Goal: Task Accomplishment & Management: Complete application form

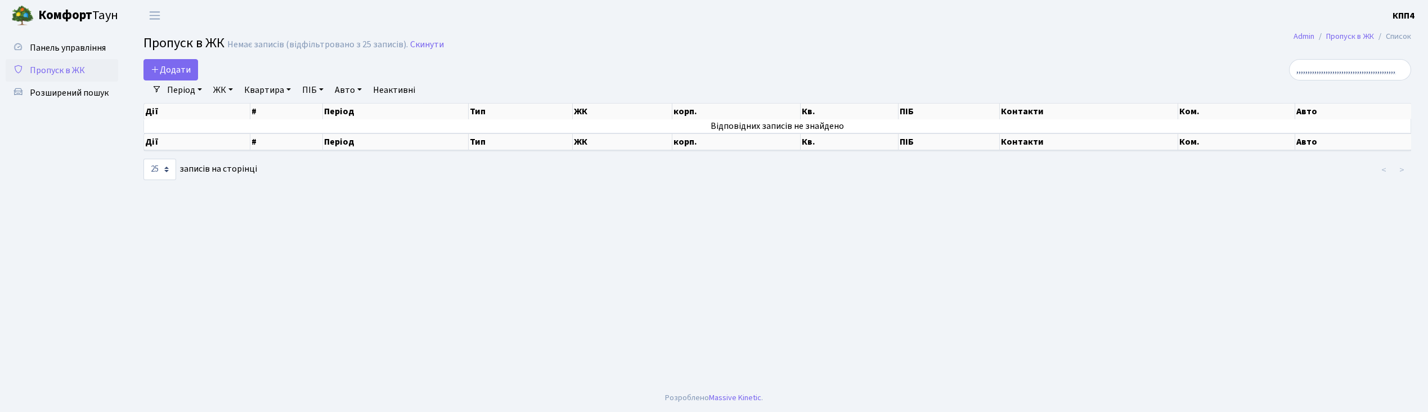
select select "25"
type input ","
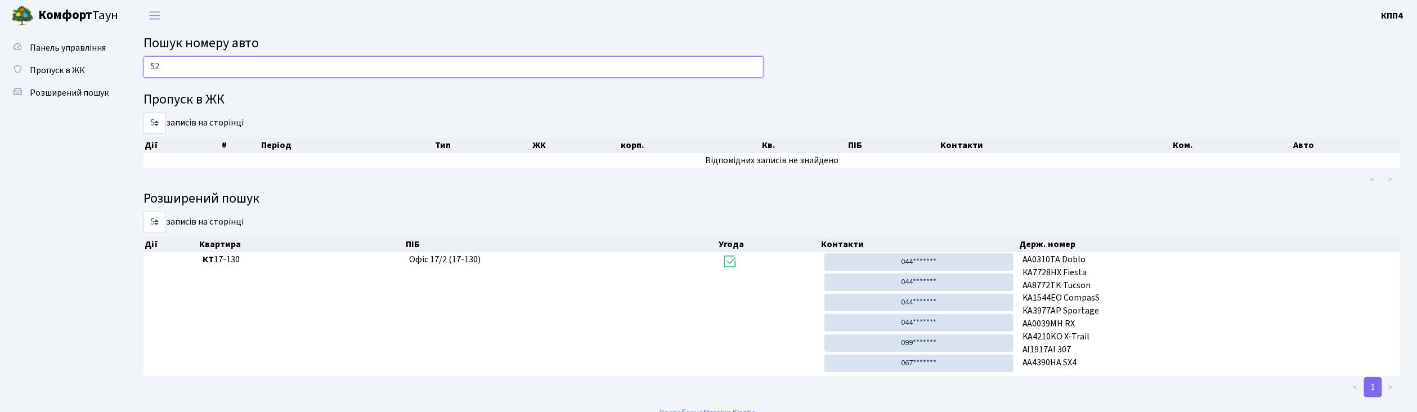
type input "5"
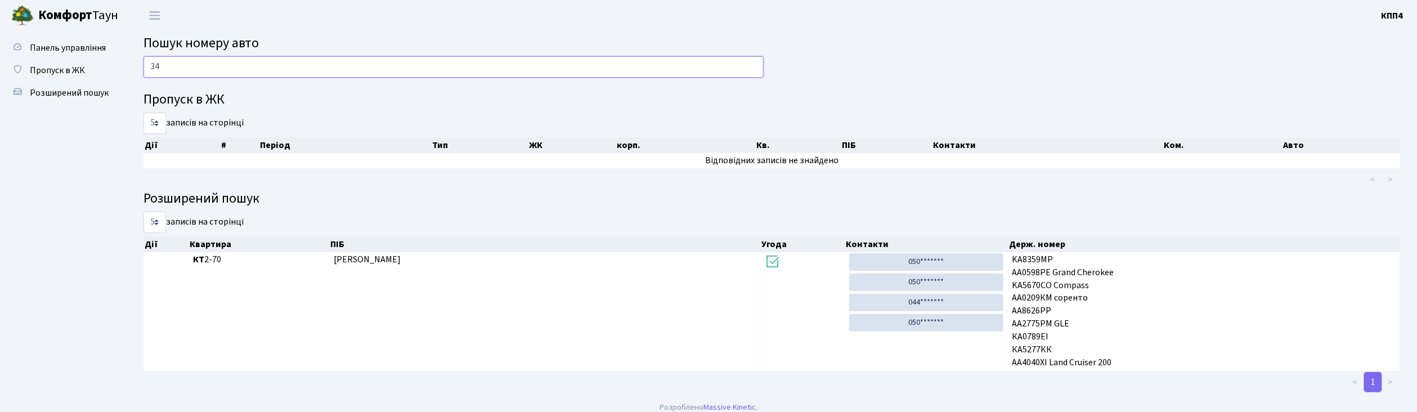
type input "3"
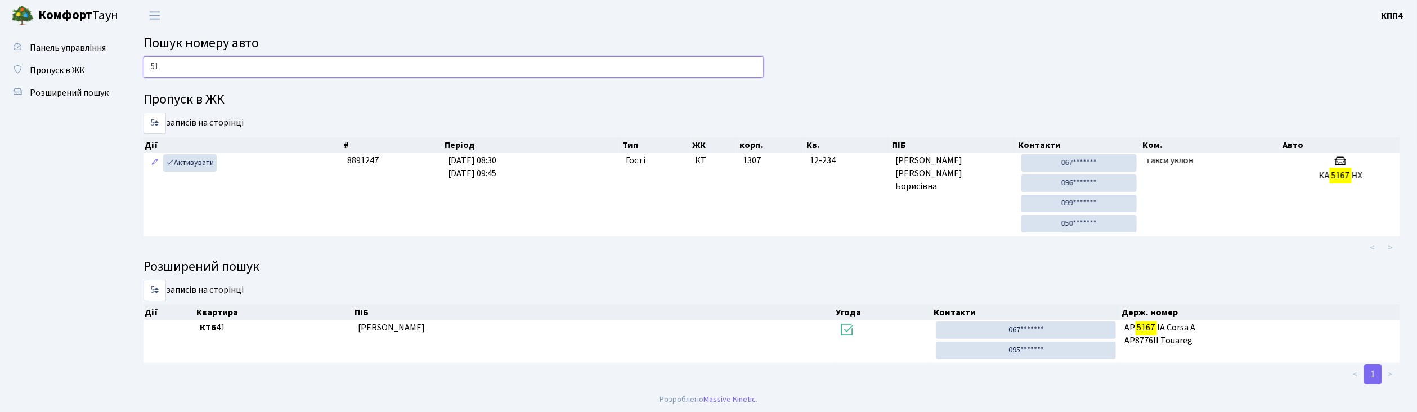
type input "5"
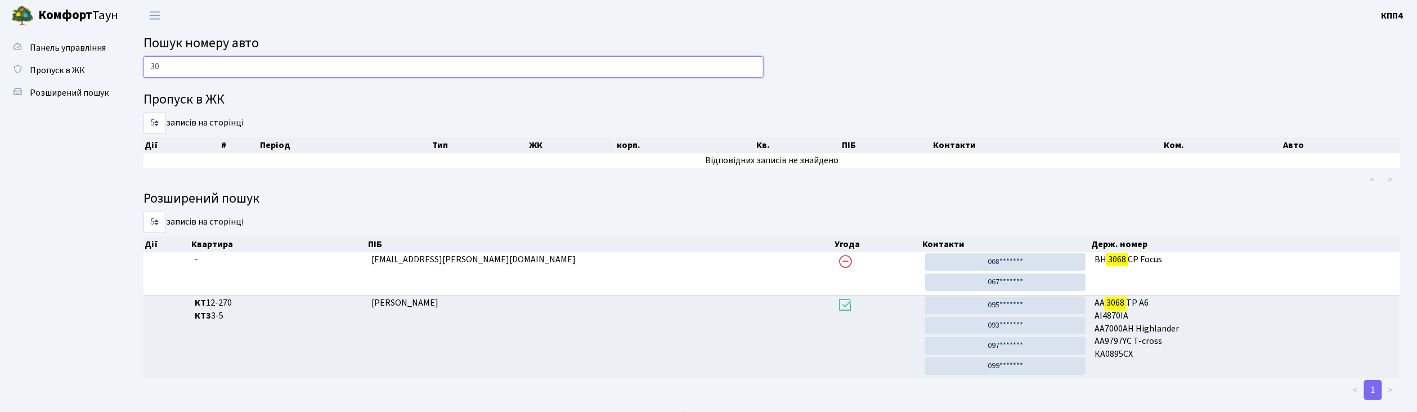
type input "3"
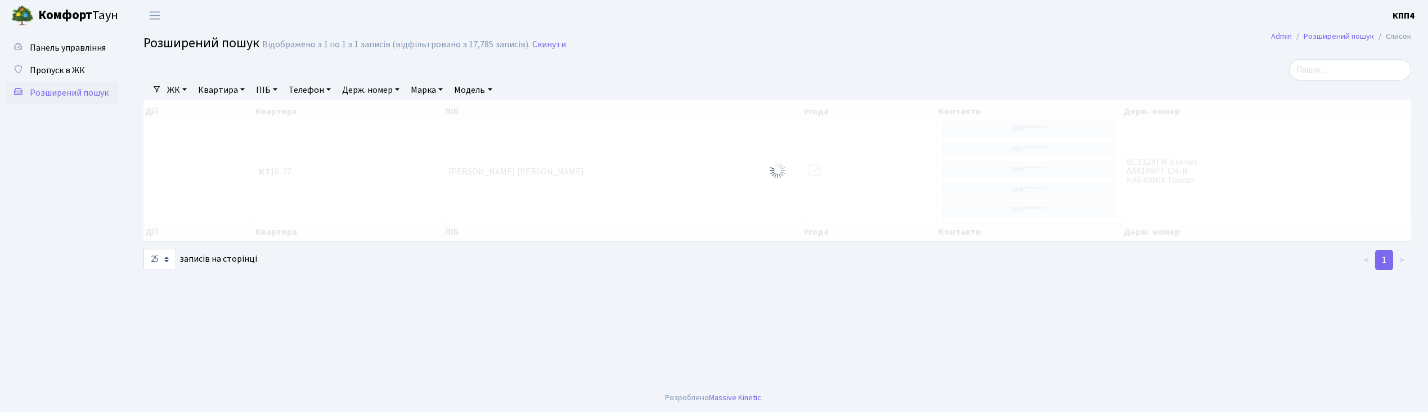
select select "25"
click at [379, 95] on link "Держ. номер" at bounding box center [371, 89] width 66 height 19
click at [367, 122] on input "text" at bounding box center [371, 111] width 66 height 21
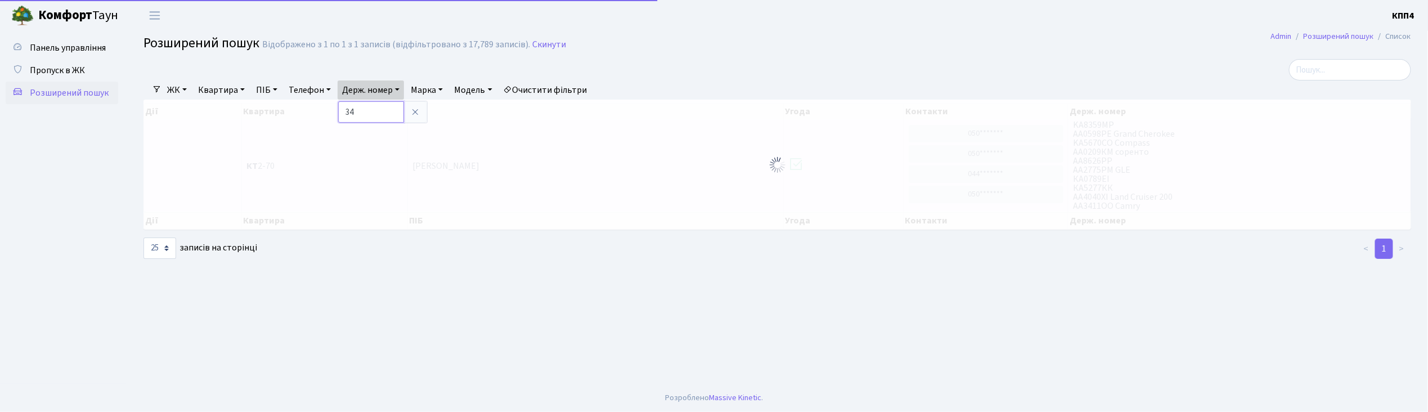
type input "3"
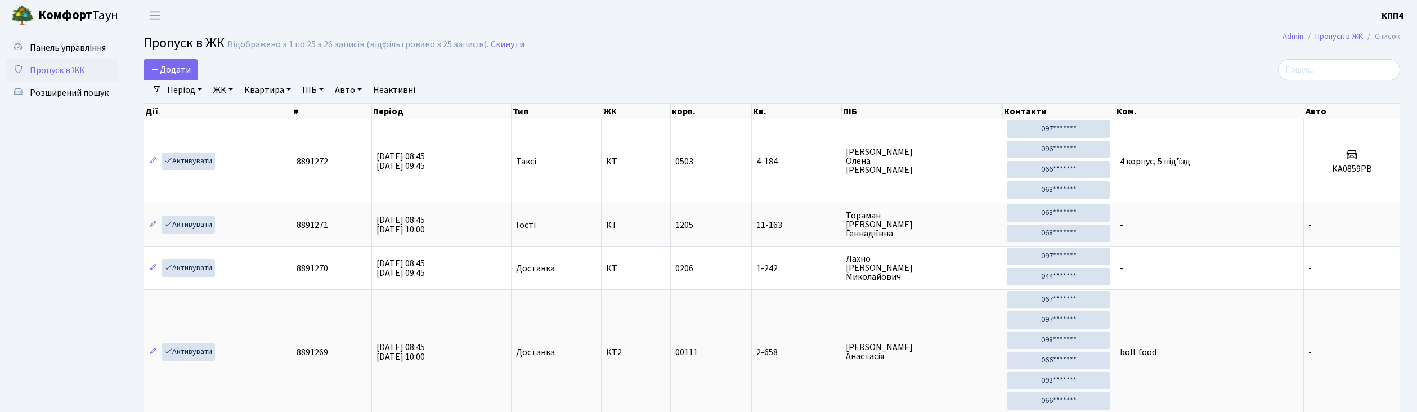
select select "25"
click at [186, 68] on span "Додати" at bounding box center [171, 70] width 40 height 12
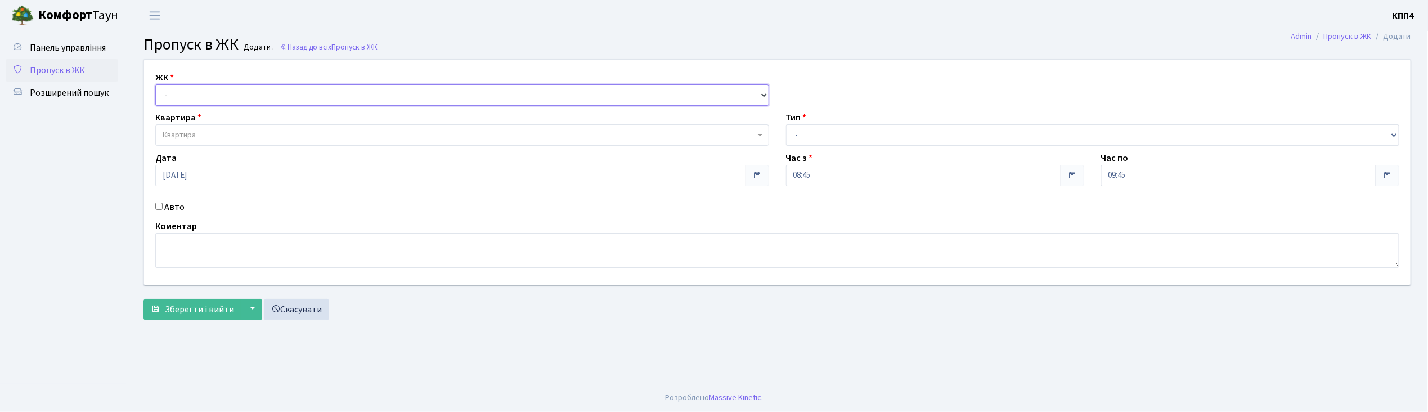
click at [178, 97] on select "- КТ, вул. Регенераторна, 4 КТ2, просп. Соборності, 17 КТ3, вул. Березнева, 16 …" at bounding box center [462, 94] width 614 height 21
select select "271"
click at [155, 84] on select "- КТ, вул. Регенераторна, 4 КТ2, просп. Соборності, 17 КТ3, вул. Березнева, 16 …" at bounding box center [462, 94] width 614 height 21
select select
click at [185, 135] on span "Квартира" at bounding box center [179, 134] width 33 height 11
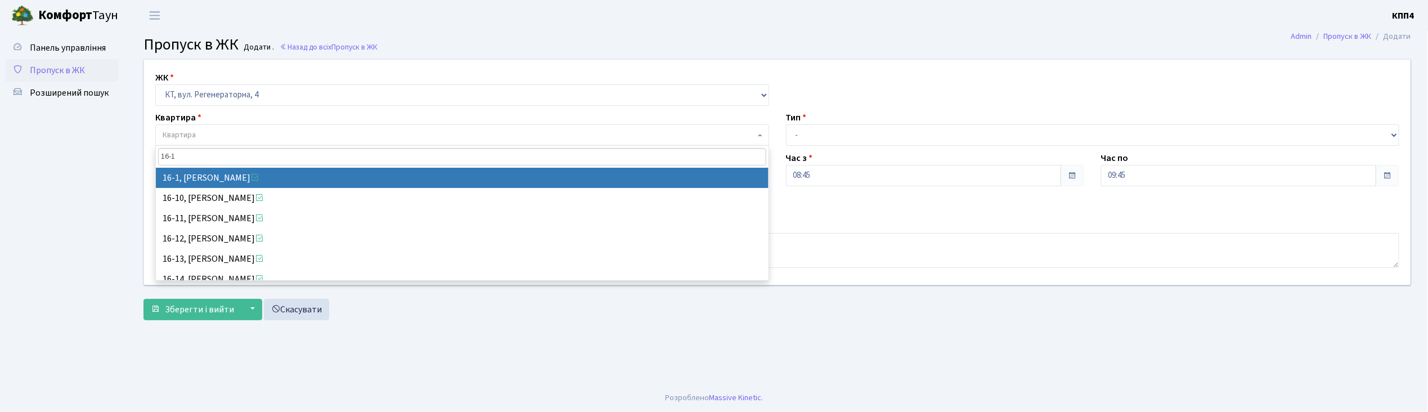
type input "16-1"
select select "8562"
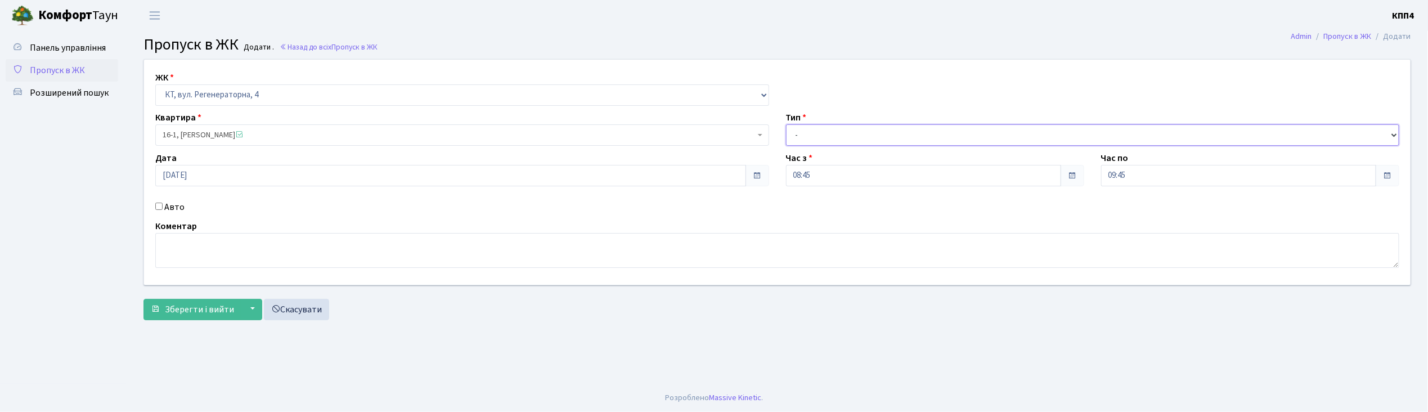
click at [796, 137] on select "- Доставка Таксі Гості Сервіс" at bounding box center [1093, 134] width 614 height 21
select select "3"
click at [786, 124] on select "- Доставка Таксі Гості Сервіс" at bounding box center [1093, 134] width 614 height 21
click at [217, 260] on textarea at bounding box center [777, 250] width 1244 height 35
type textarea "ВСІХХХ І МЕНЕ"
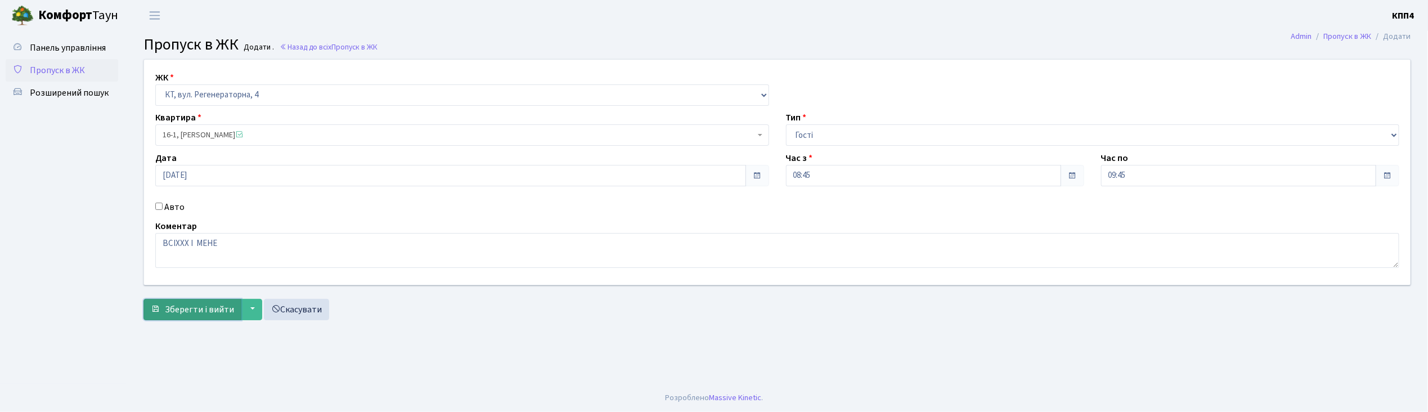
click at [187, 311] on span "Зберегти і вийти" at bounding box center [199, 309] width 69 height 12
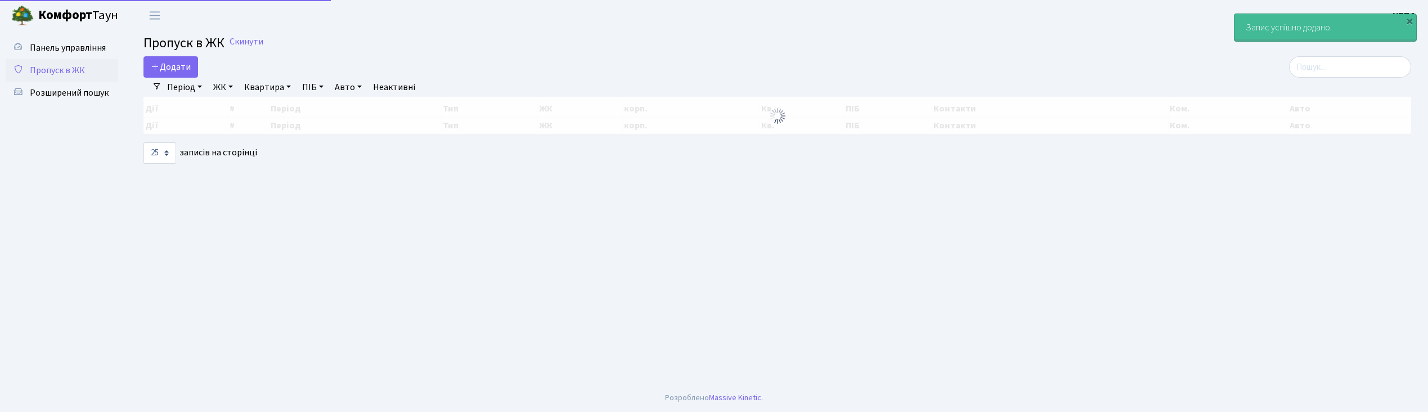
select select "25"
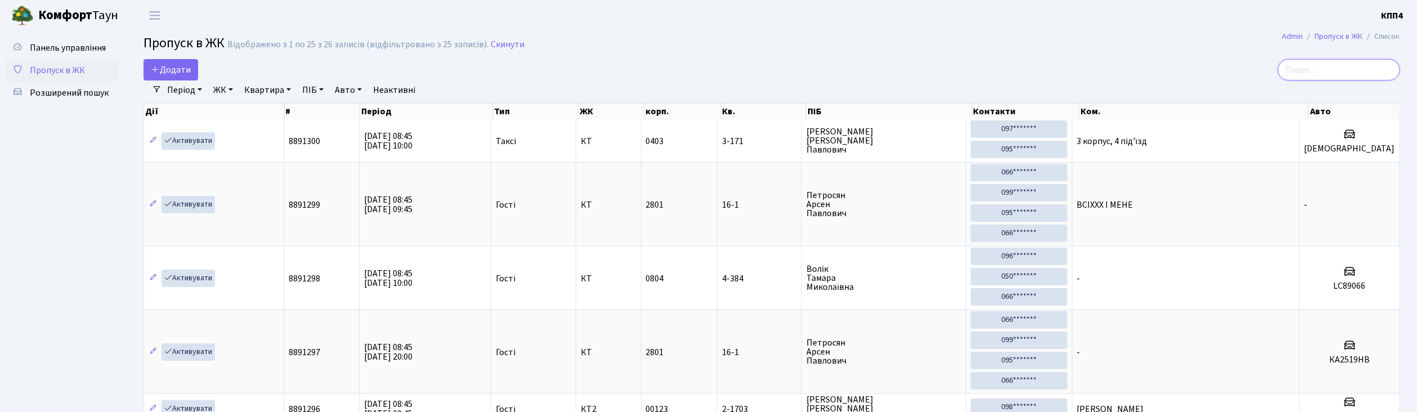
drag, startPoint x: 1317, startPoint y: 72, endPoint x: 1326, endPoint y: 61, distance: 14.0
click at [1318, 70] on input "search" at bounding box center [1339, 69] width 122 height 21
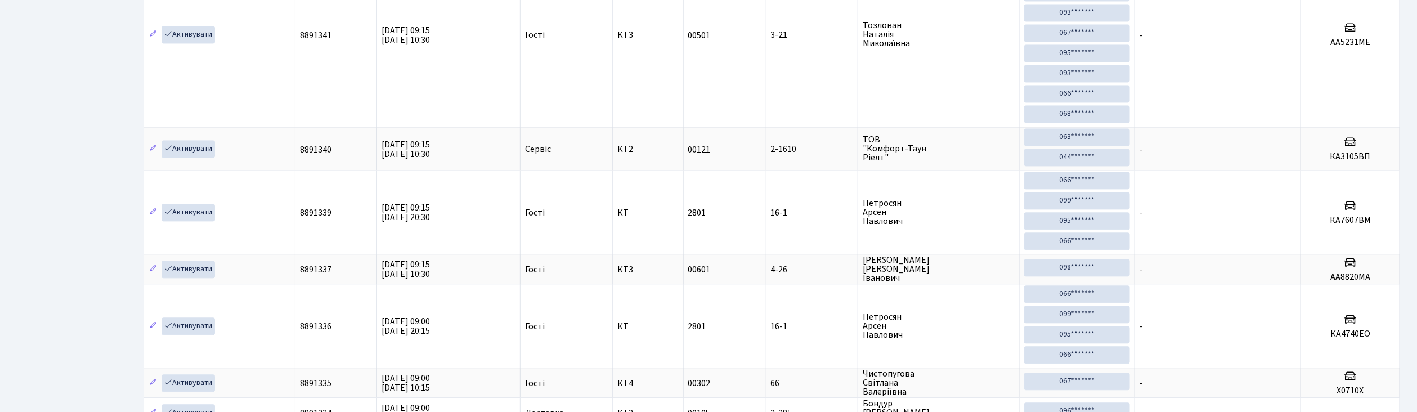
scroll to position [1323, 0]
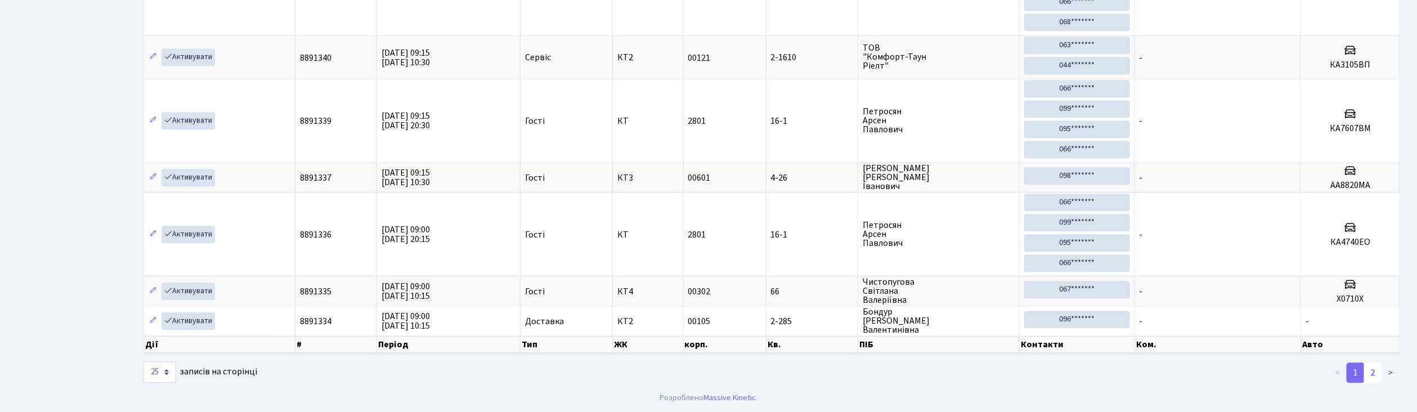
click at [1377, 376] on link "2" at bounding box center [1373, 372] width 18 height 20
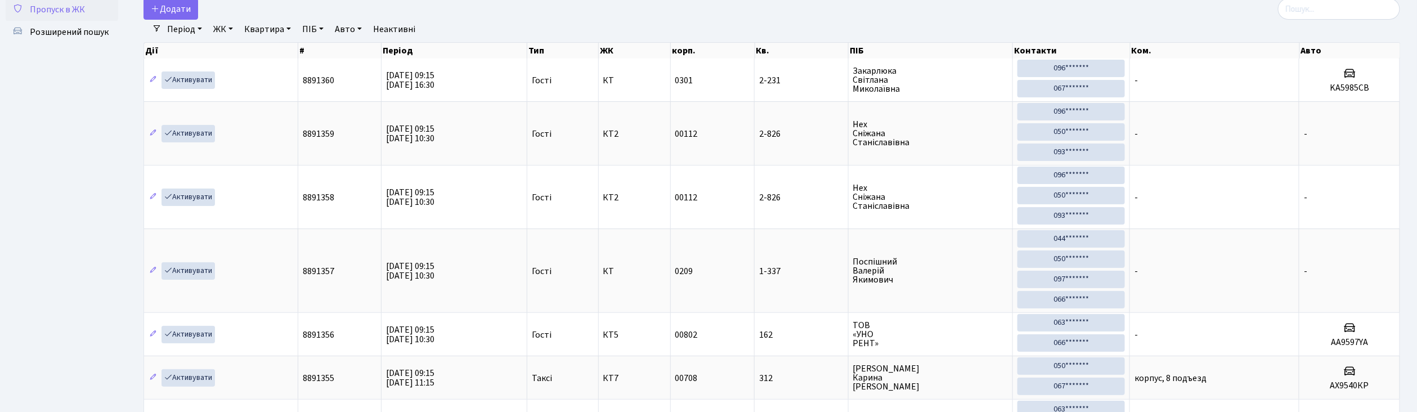
scroll to position [0, 0]
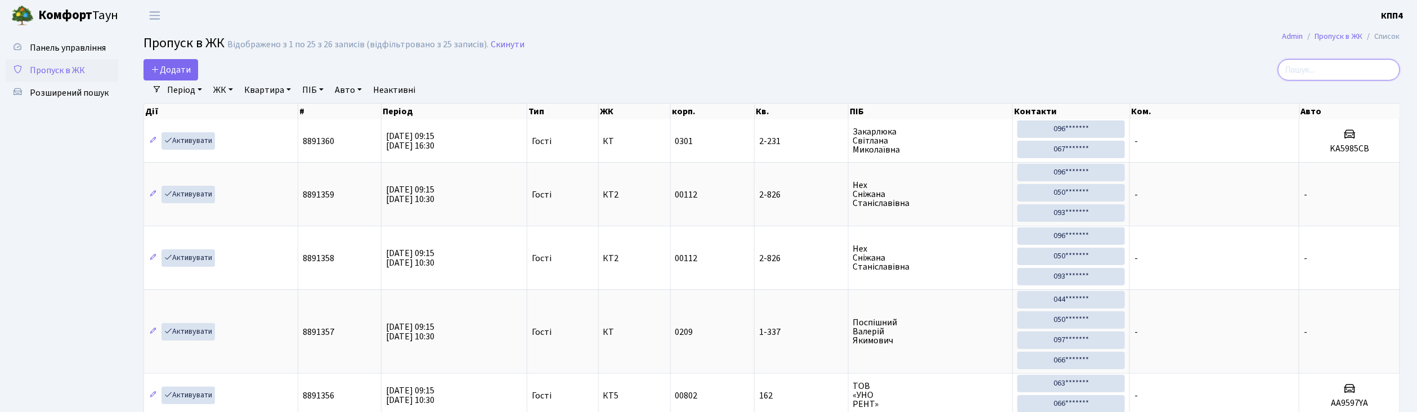
click at [1317, 80] on input "search" at bounding box center [1339, 69] width 122 height 21
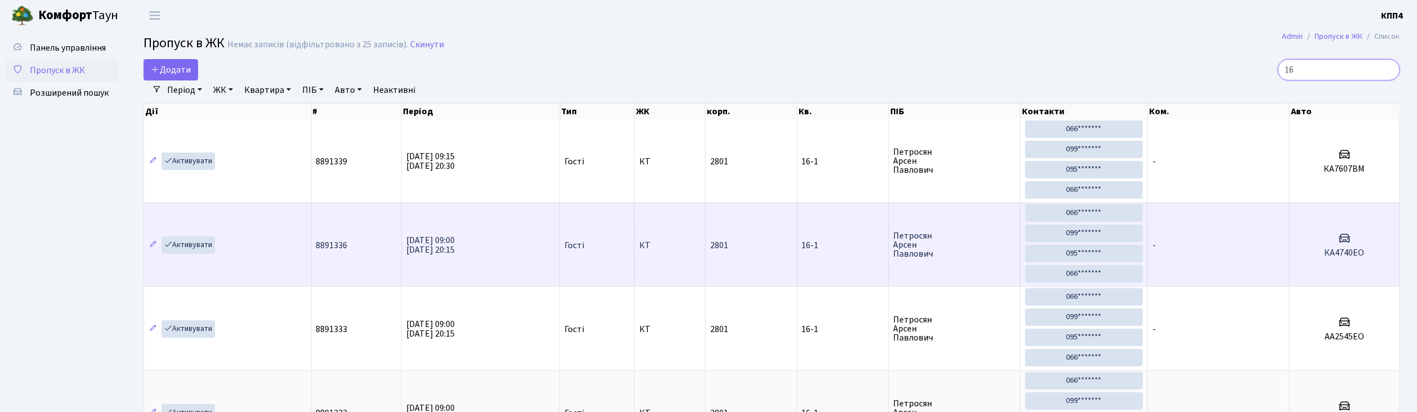
type input "1"
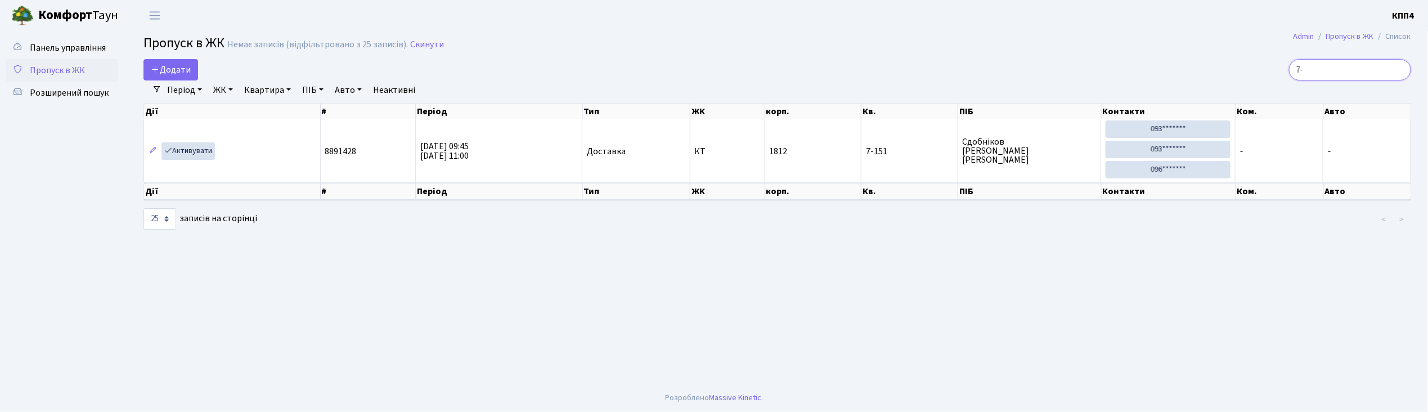
type input "7"
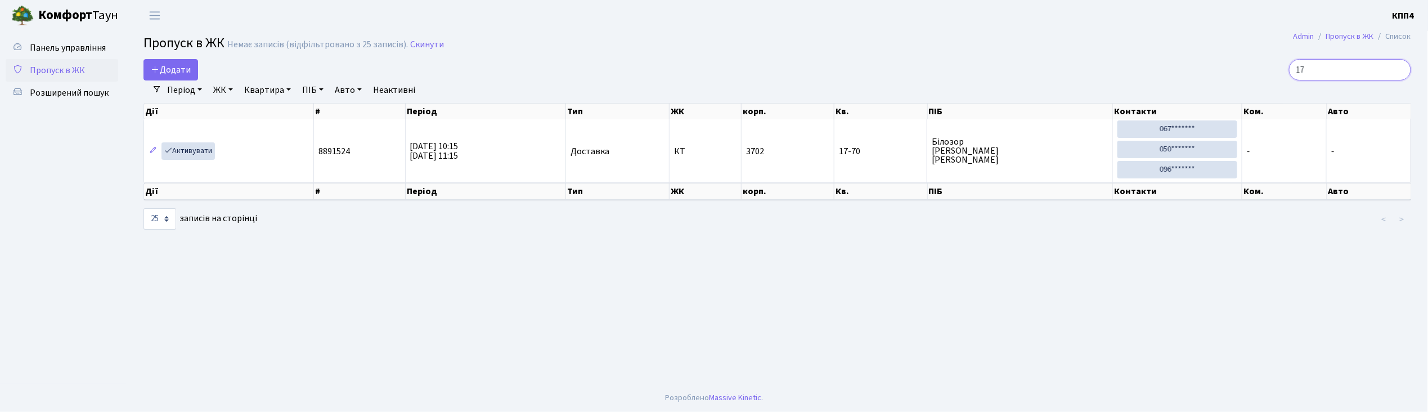
type input "1"
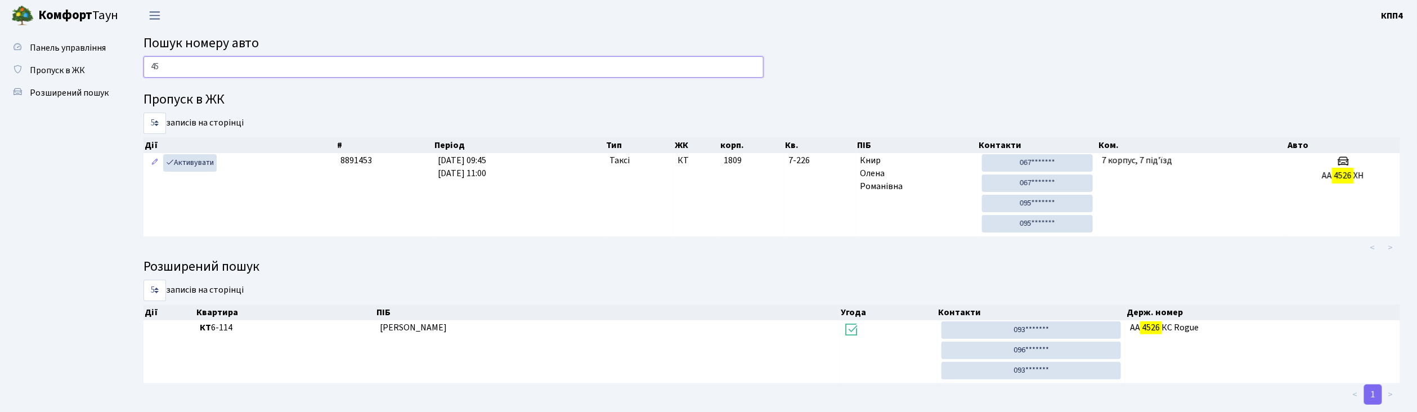
type input "4"
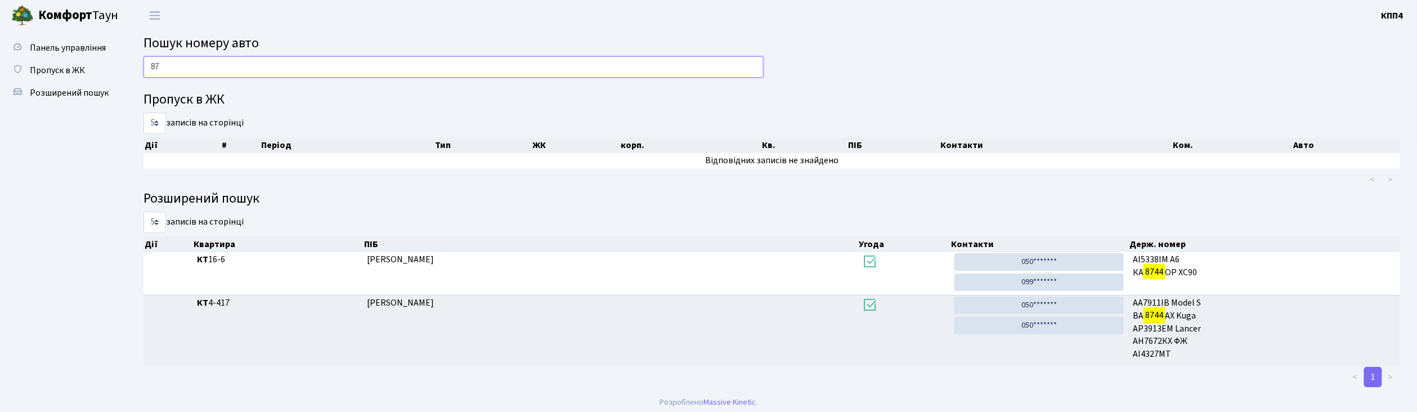
type input "8"
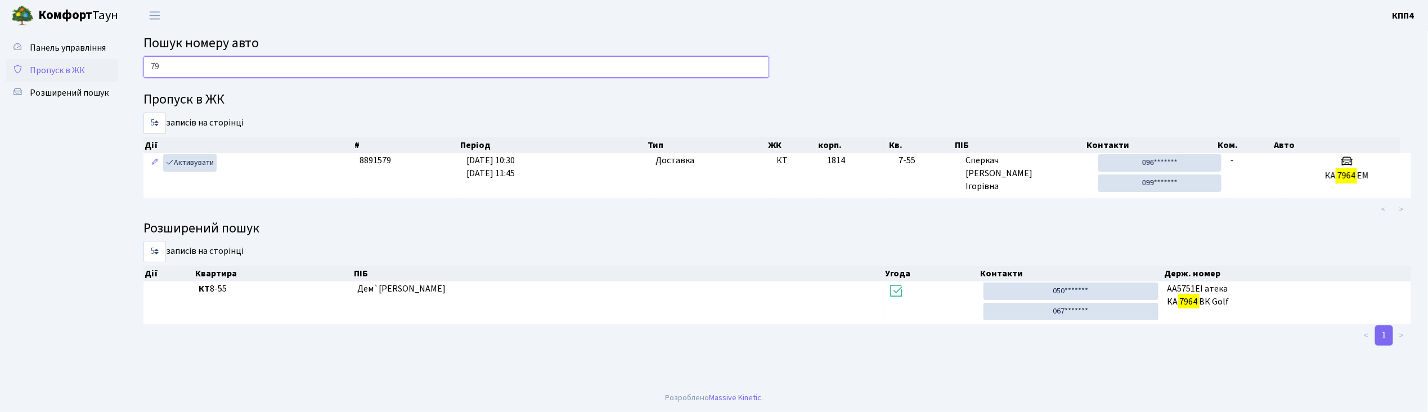
type input "7"
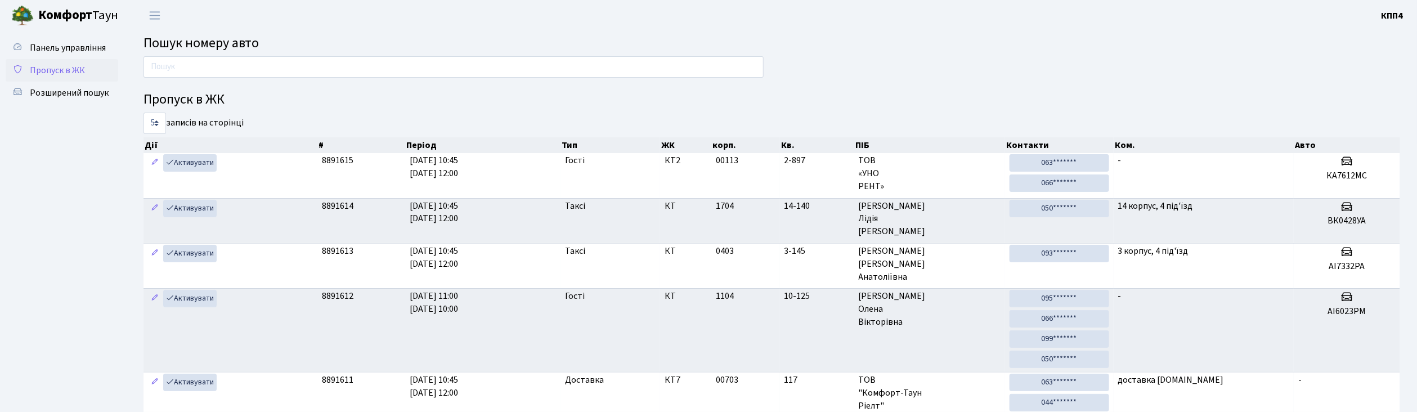
click at [39, 66] on span "Пропуск в ЖК" at bounding box center [57, 70] width 55 height 12
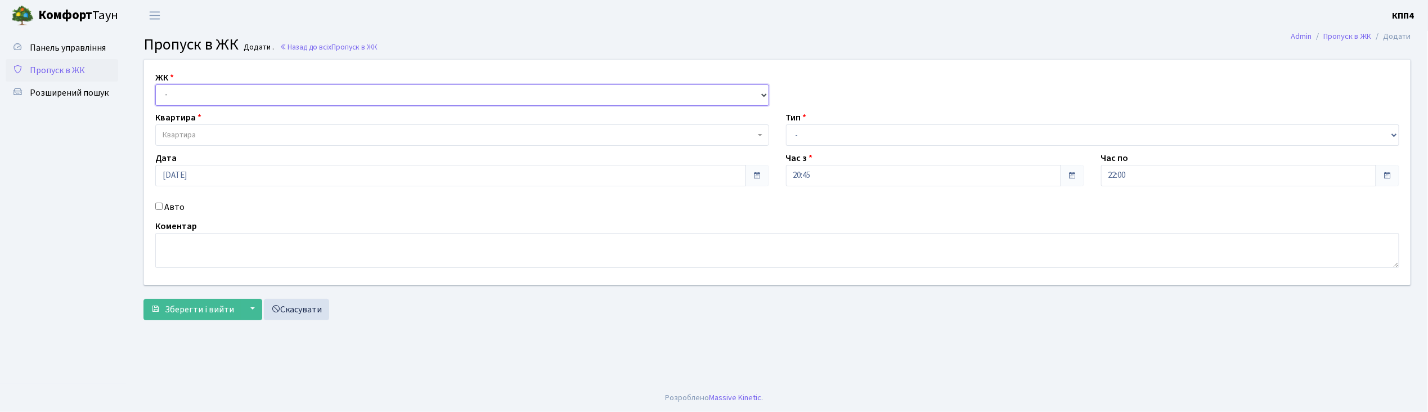
click at [170, 88] on select "- КТ, вул. Регенераторна, 4 КТ2, просп. [STREET_ADDRESS] [STREET_ADDRESS] [PERS…" at bounding box center [462, 94] width 614 height 21
select select "271"
click at [155, 84] on select "- КТ, вул. Регенераторна, 4 КТ2, просп. [STREET_ADDRESS] [STREET_ADDRESS] [PERS…" at bounding box center [462, 94] width 614 height 21
select select
click at [187, 141] on span "Квартира" at bounding box center [179, 134] width 33 height 11
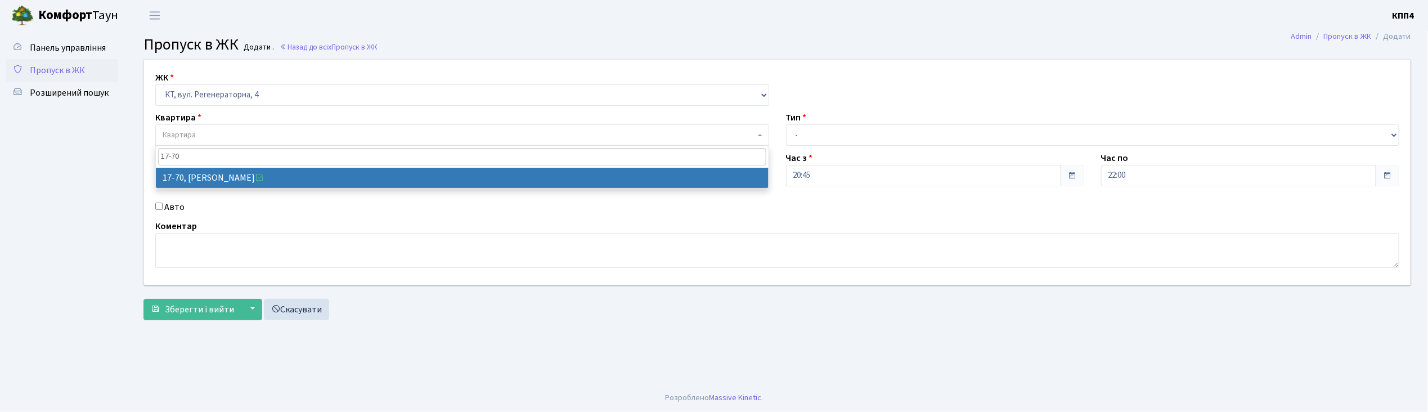
type input "17-70"
select select "9024"
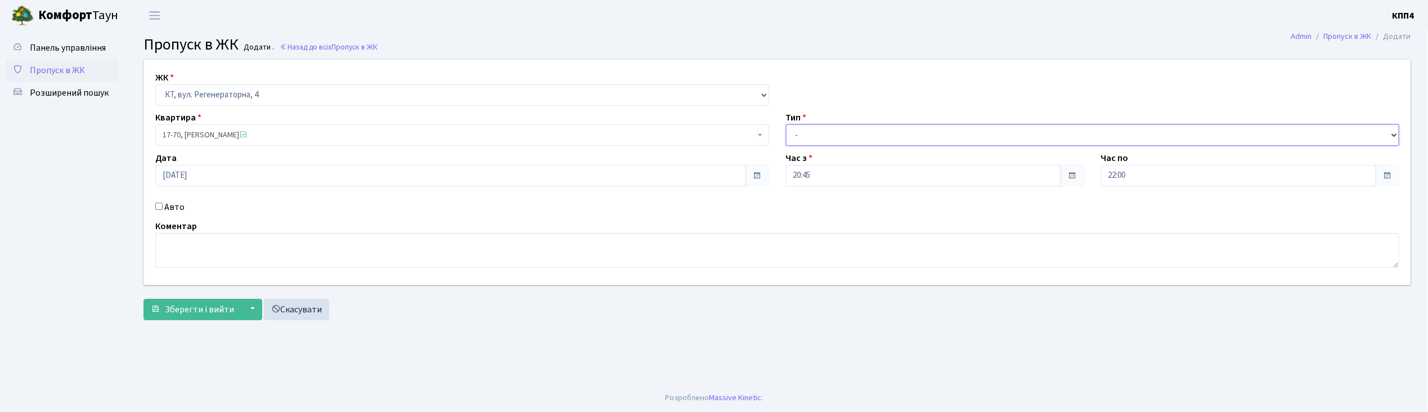
click at [798, 136] on select "- Доставка Таксі Гості Сервіс" at bounding box center [1093, 134] width 614 height 21
select select "1"
click at [786, 124] on select "- Доставка Таксі Гості Сервіс" at bounding box center [1093, 134] width 614 height 21
click at [174, 307] on span "Зберегти і вийти" at bounding box center [199, 309] width 69 height 12
click at [160, 205] on input "Авто" at bounding box center [158, 206] width 7 height 7
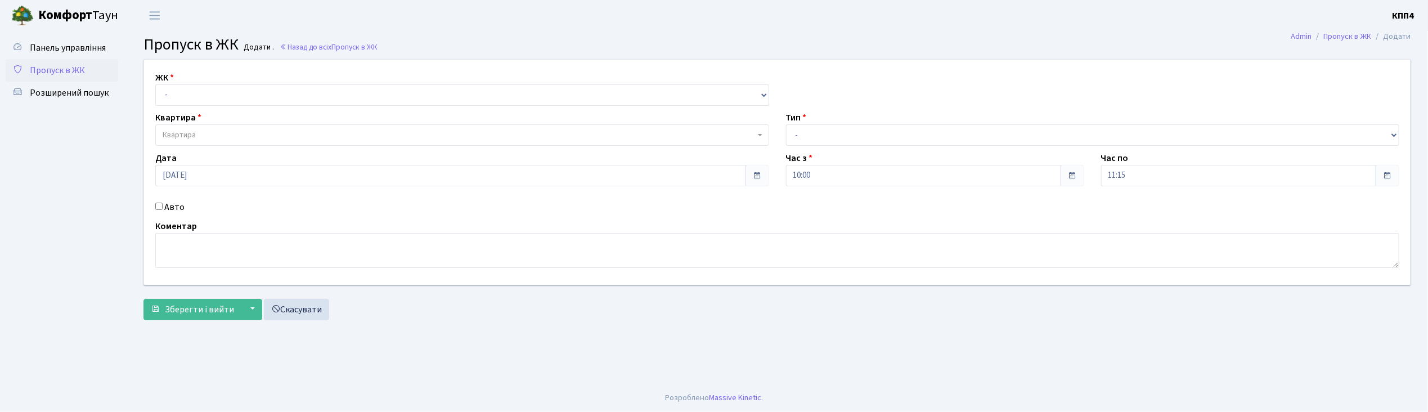
checkbox input "true"
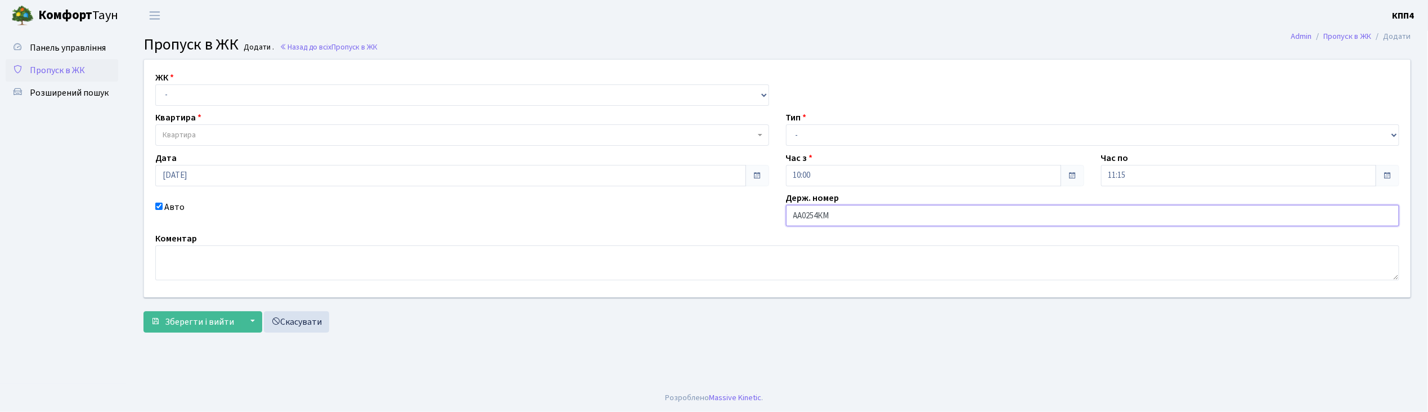
type input "АА0254КМ"
click at [198, 95] on select "- КТ, вул. Регенераторна, 4 КТ2, просп. [STREET_ADDRESS] [STREET_ADDRESS] [PERS…" at bounding box center [462, 94] width 614 height 21
select select "271"
click at [155, 84] on select "- КТ, вул. Регенераторна, 4 КТ2, просп. [STREET_ADDRESS] [STREET_ADDRESS] [PERS…" at bounding box center [462, 94] width 614 height 21
select select
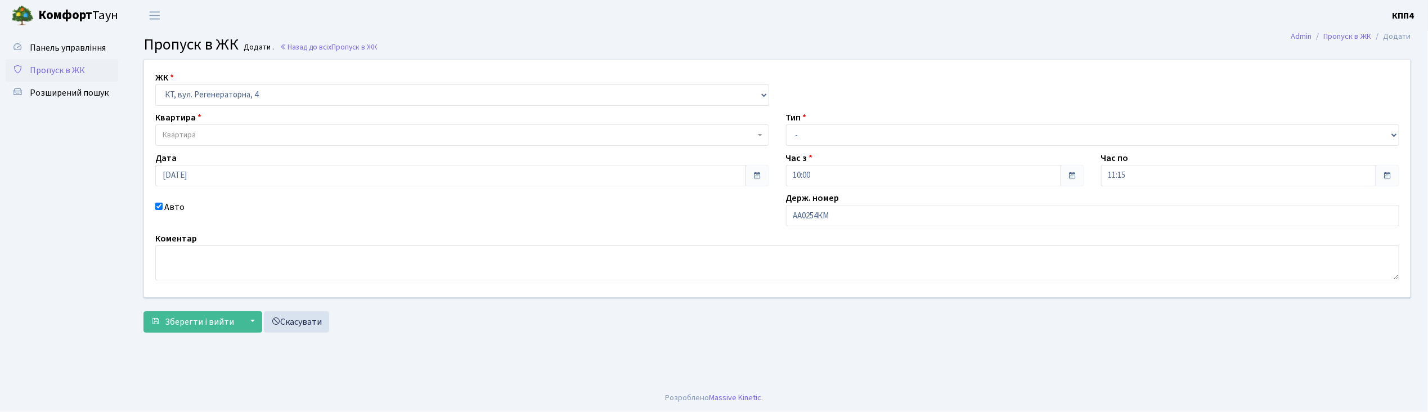
click at [205, 137] on span "Квартира" at bounding box center [459, 134] width 593 height 11
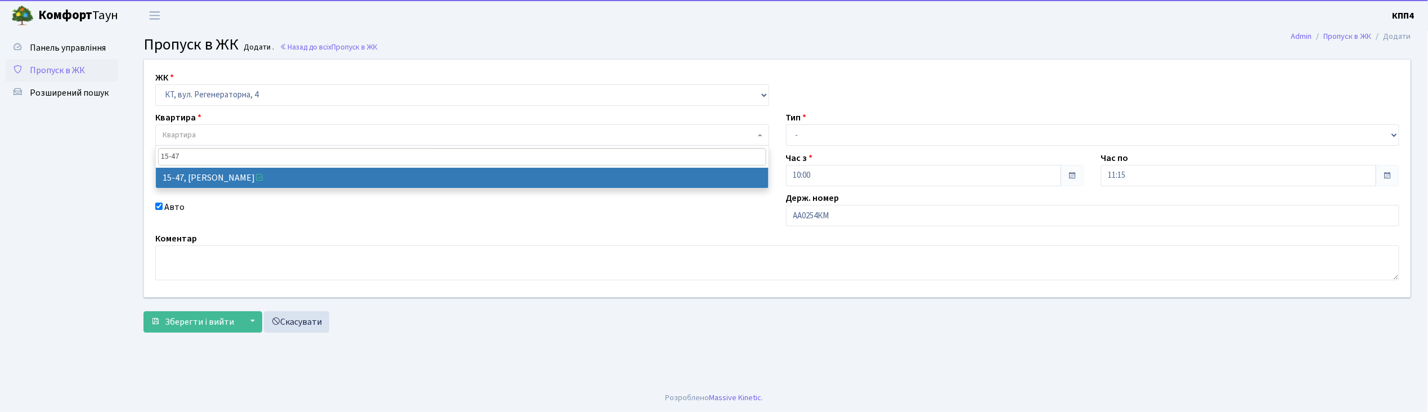
type input "15-47"
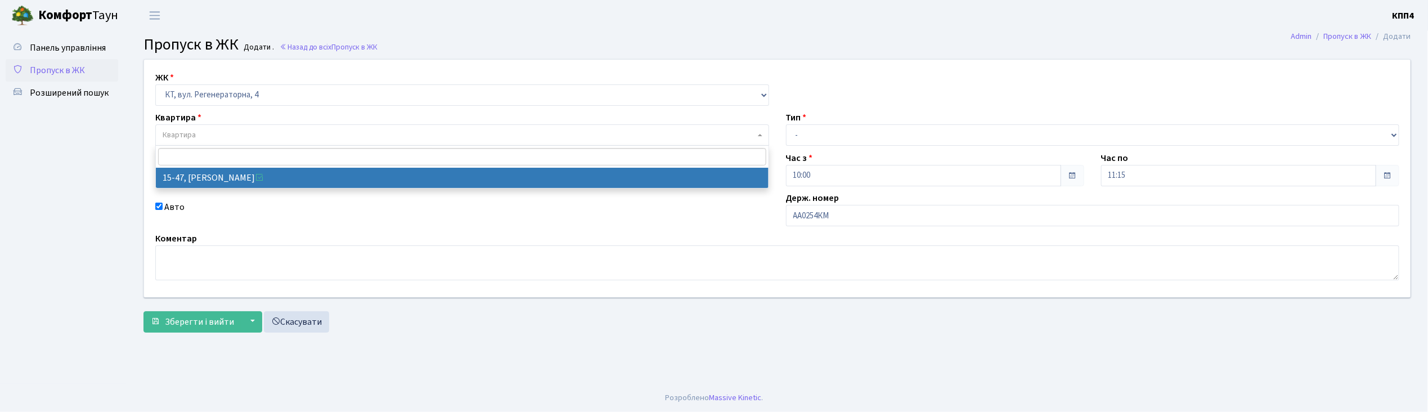
select select "8822"
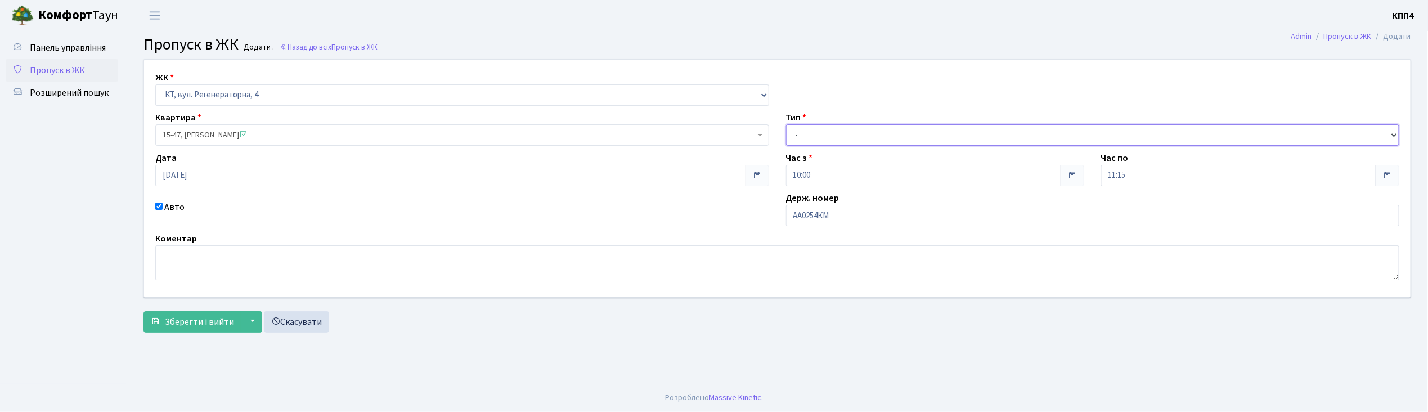
click at [836, 138] on select "- Доставка Таксі Гості Сервіс" at bounding box center [1093, 134] width 614 height 21
select select "2"
click at [786, 124] on select "- Доставка Таксі Гості Сервіс" at bounding box center [1093, 134] width 614 height 21
click at [179, 331] on button "Зберегти і вийти" at bounding box center [192, 321] width 98 height 21
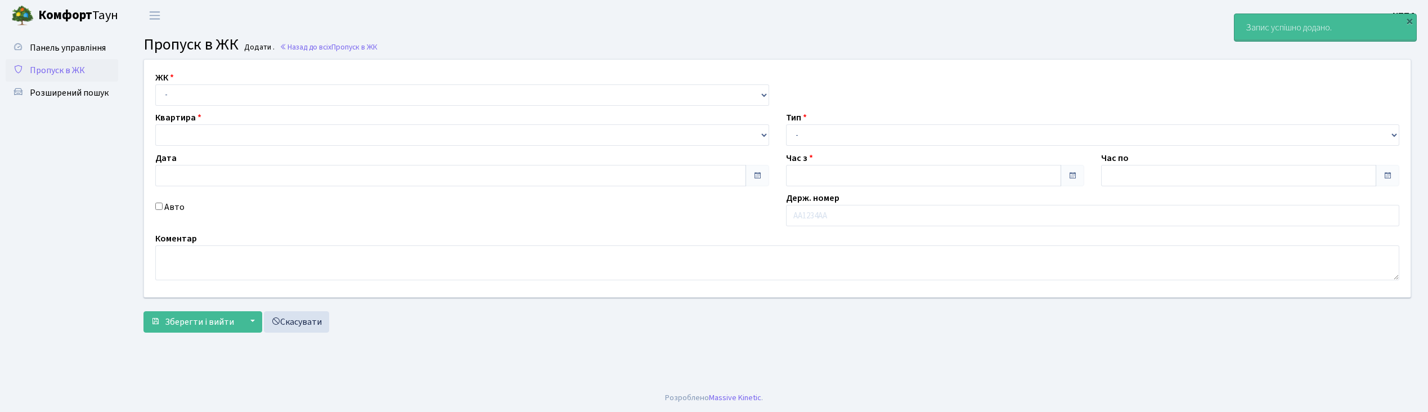
type input "[DATE]"
type input "10:15"
type input "11:15"
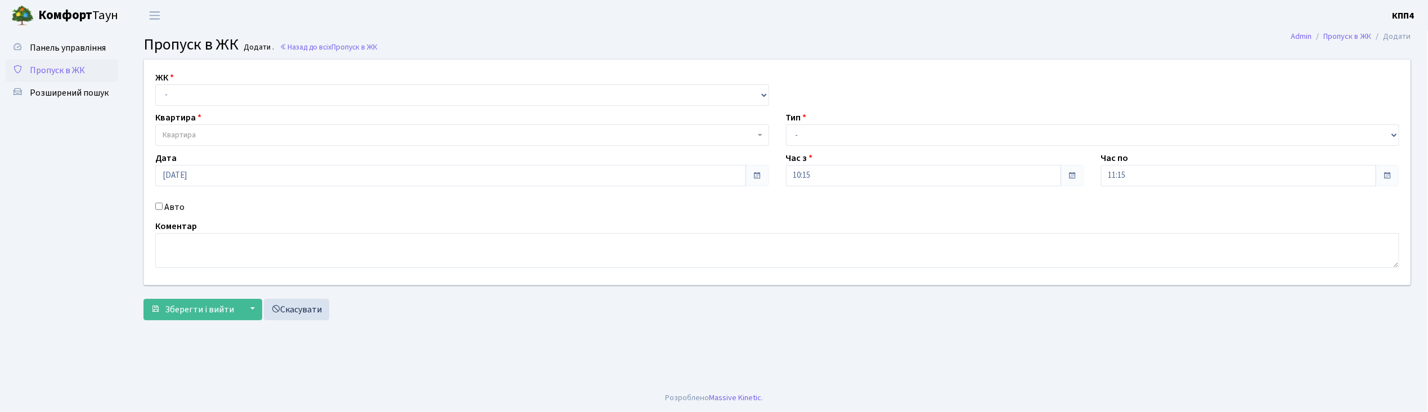
click at [158, 206] on input "Авто" at bounding box center [158, 206] width 7 height 7
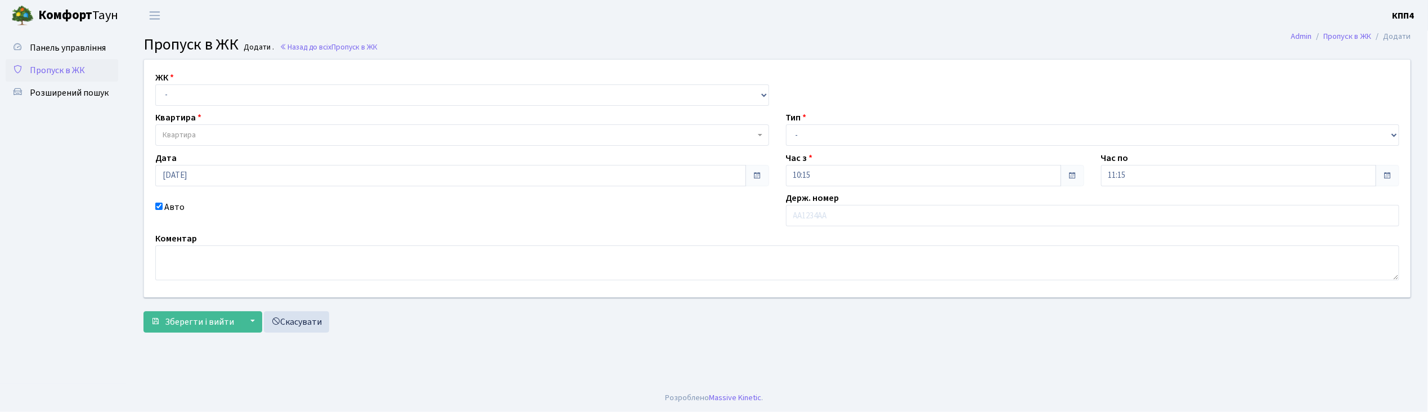
click at [158, 206] on input "Авто" at bounding box center [158, 206] width 7 height 7
checkbox input "false"
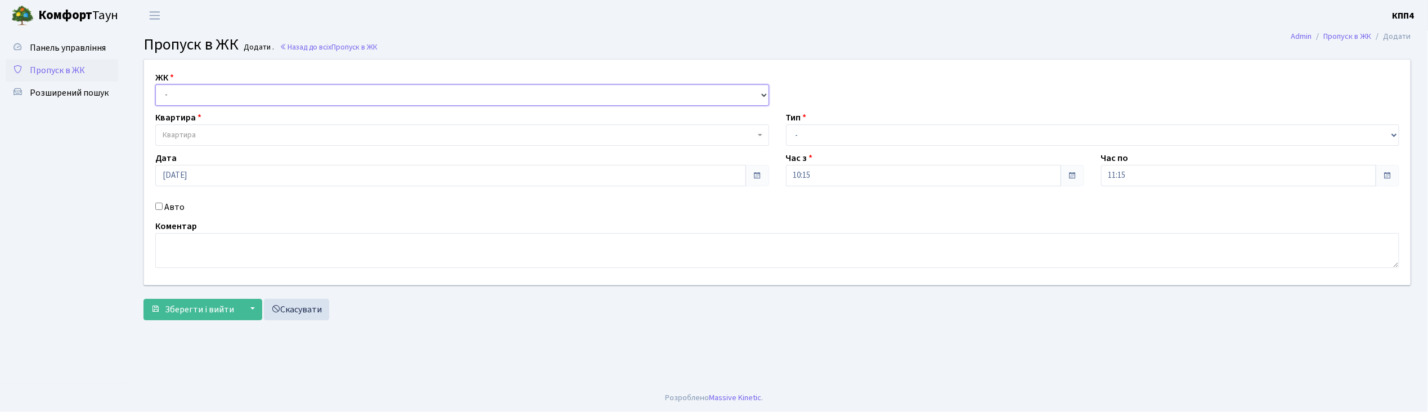
click at [164, 97] on select "- КТ, вул. Регенераторна, 4 КТ2, просп. [STREET_ADDRESS] [STREET_ADDRESS] [PERS…" at bounding box center [462, 94] width 614 height 21
select select "271"
click at [155, 84] on select "- КТ, вул. Регенераторна, 4 КТ2, просп. Соборності, 17 КТ3, вул. Березнева, 16 …" at bounding box center [462, 94] width 614 height 21
select select
click at [178, 135] on span "Квартира" at bounding box center [179, 134] width 33 height 11
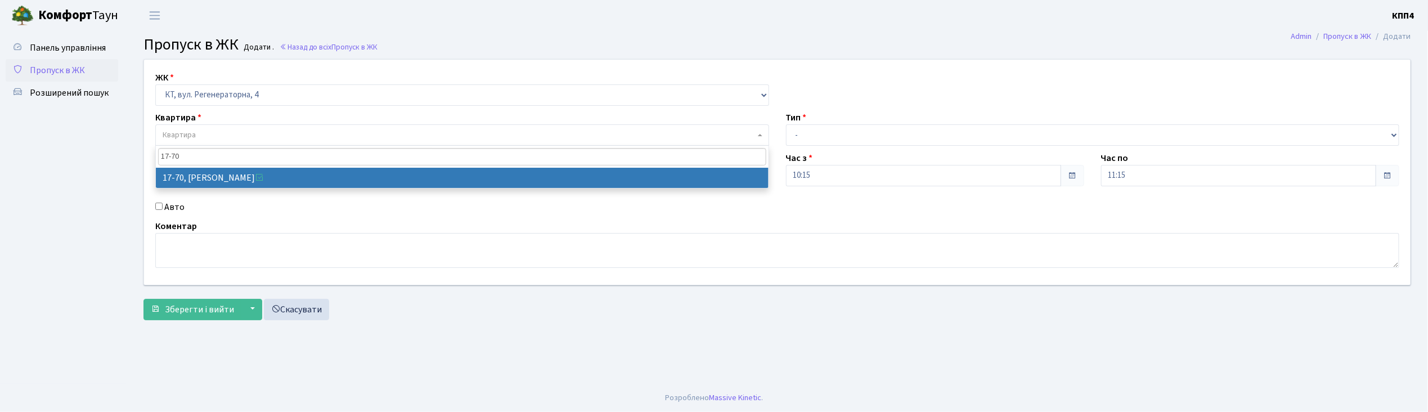
type input "17-70"
select select "9024"
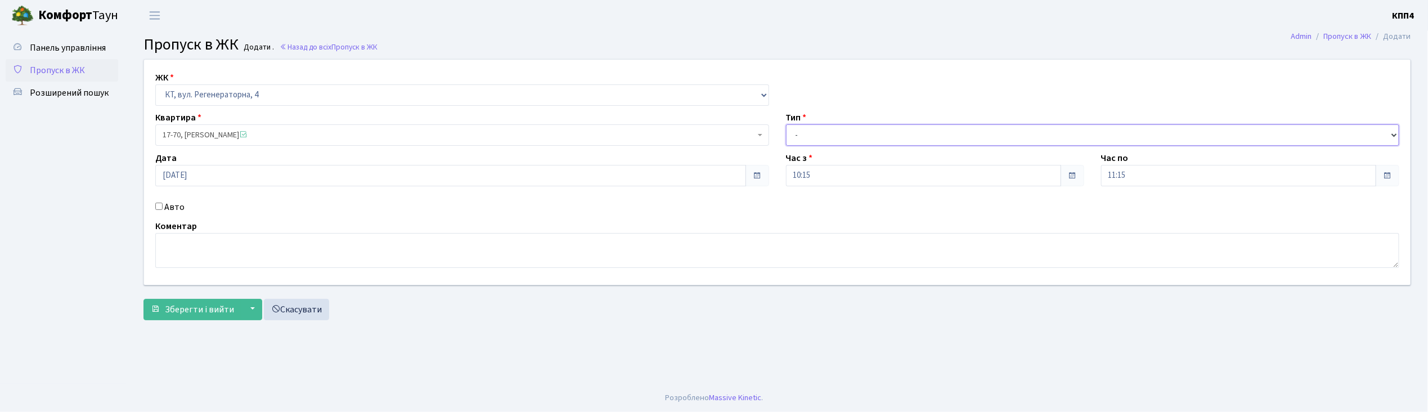
click at [802, 137] on select "- Доставка Таксі Гості Сервіс" at bounding box center [1093, 134] width 614 height 21
select select "1"
click at [786, 124] on select "- Доставка Таксі Гості Сервіс" at bounding box center [1093, 134] width 614 height 21
click at [198, 311] on span "Зберегти і вийти" at bounding box center [199, 309] width 69 height 12
click at [159, 205] on input "Авто" at bounding box center [158, 206] width 7 height 7
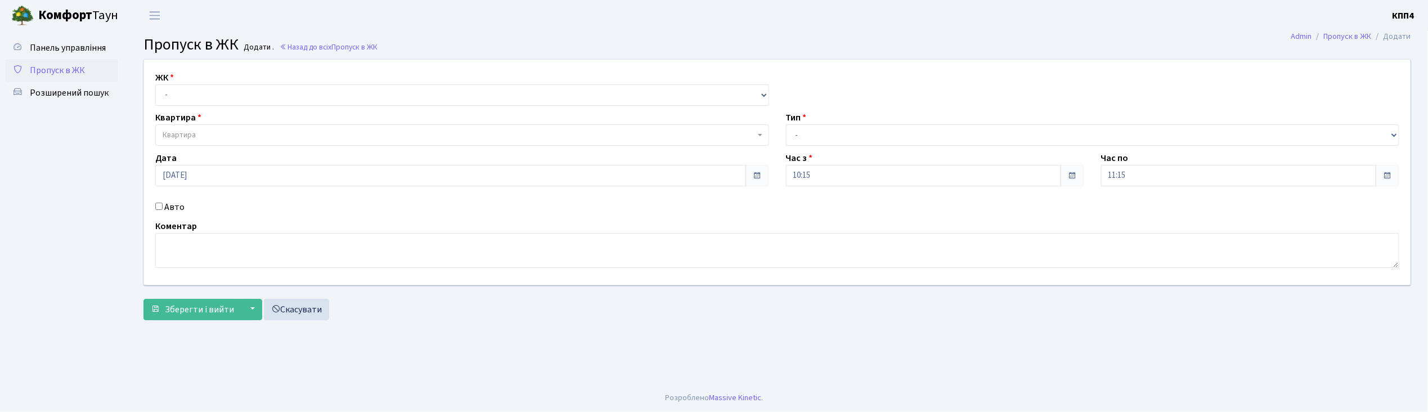
checkbox input "true"
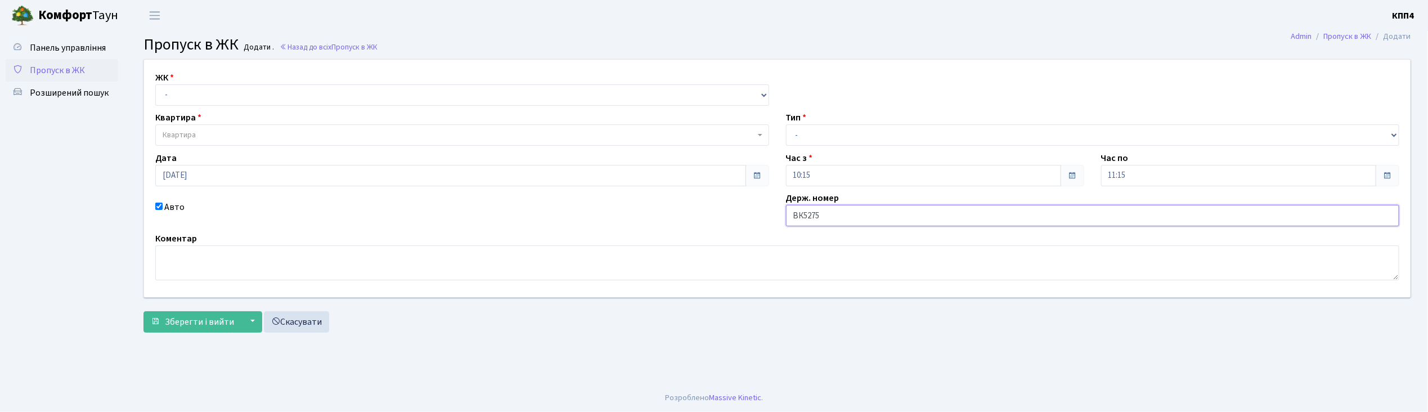
type input "ВК5275СЕ"
click at [190, 92] on select "- КТ, вул. Регенераторна, 4 КТ2, просп. Соборності, 17 КТ3, вул. Березнева, 16 …" at bounding box center [462, 94] width 614 height 21
select select "271"
click at [155, 84] on select "- КТ, вул. Регенераторна, 4 КТ2, просп. Соборності, 17 КТ3, вул. Березнева, 16 …" at bounding box center [462, 94] width 614 height 21
select select
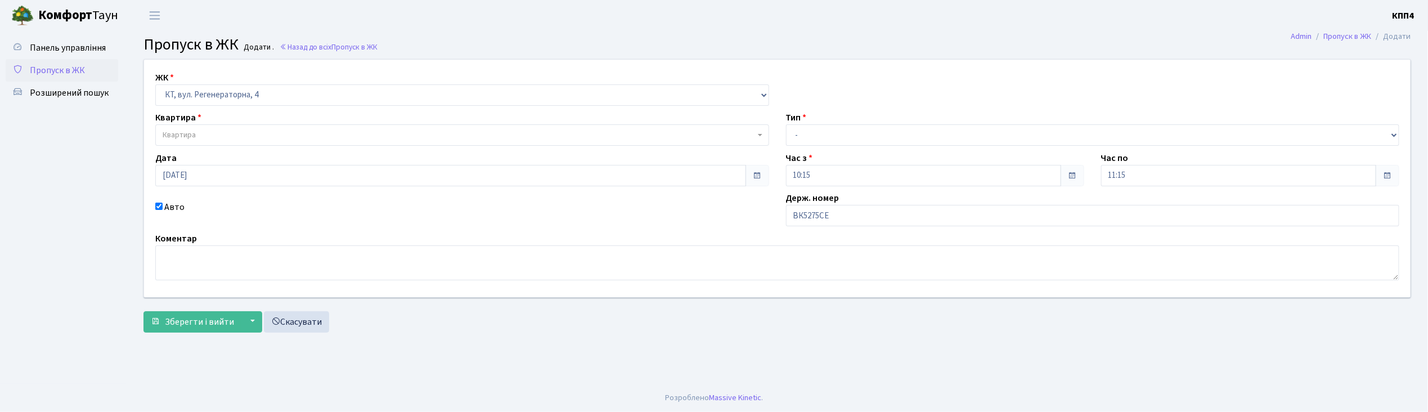
click at [195, 131] on span "Квартира" at bounding box center [179, 134] width 33 height 11
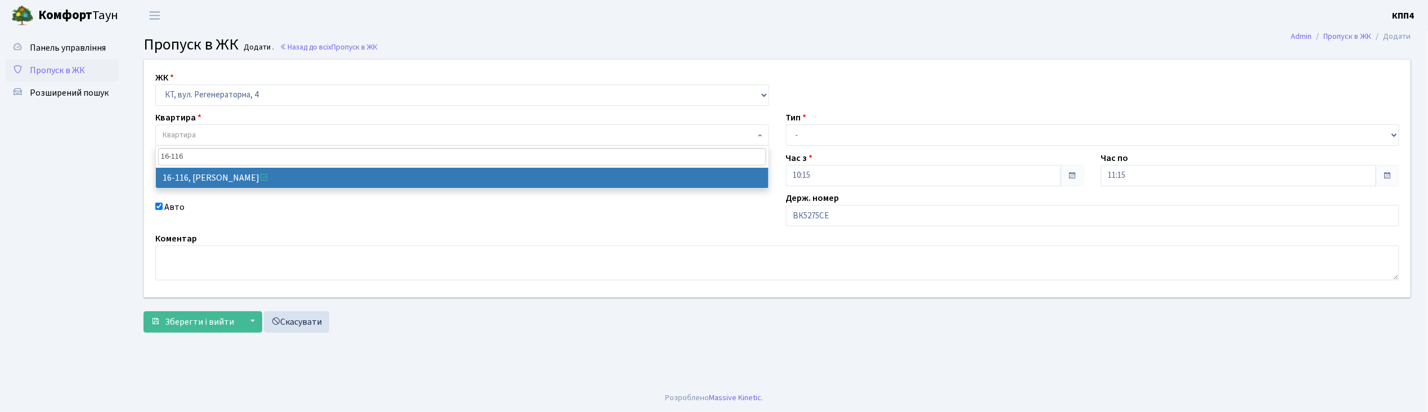
type input "16-116"
select select "8677"
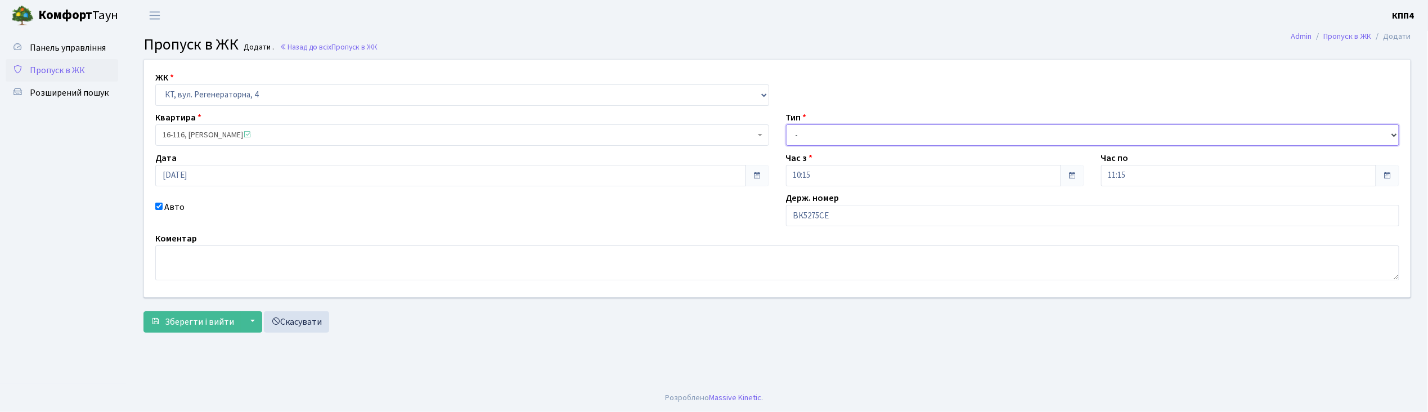
click at [811, 138] on select "- Доставка Таксі Гості Сервіс" at bounding box center [1093, 134] width 614 height 21
select select "2"
click at [786, 124] on select "- Доставка Таксі Гості Сервіс" at bounding box center [1093, 134] width 614 height 21
click at [192, 325] on span "Зберегти і вийти" at bounding box center [199, 322] width 69 height 12
type input "[DATE]"
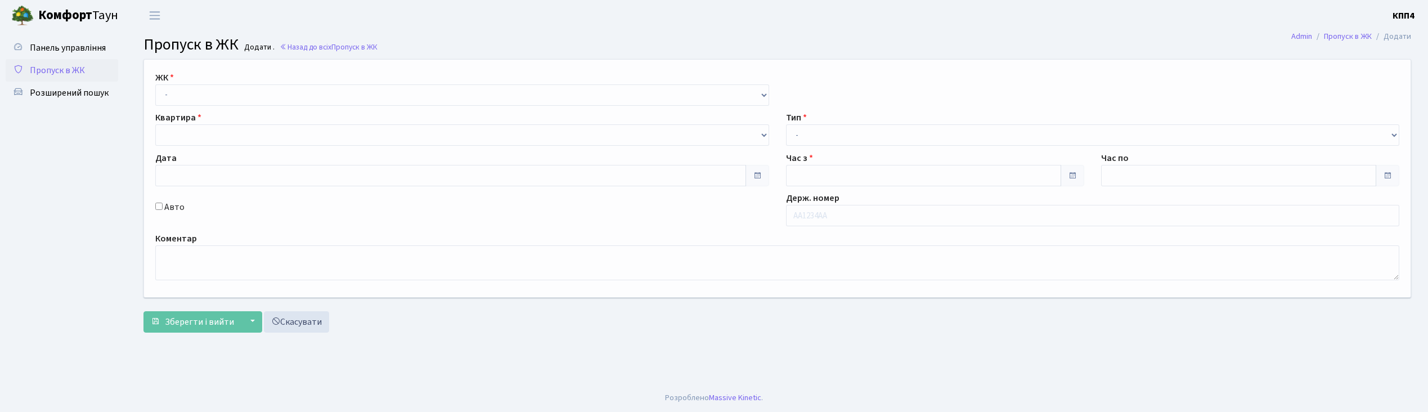
type input "10:30"
type input "11:30"
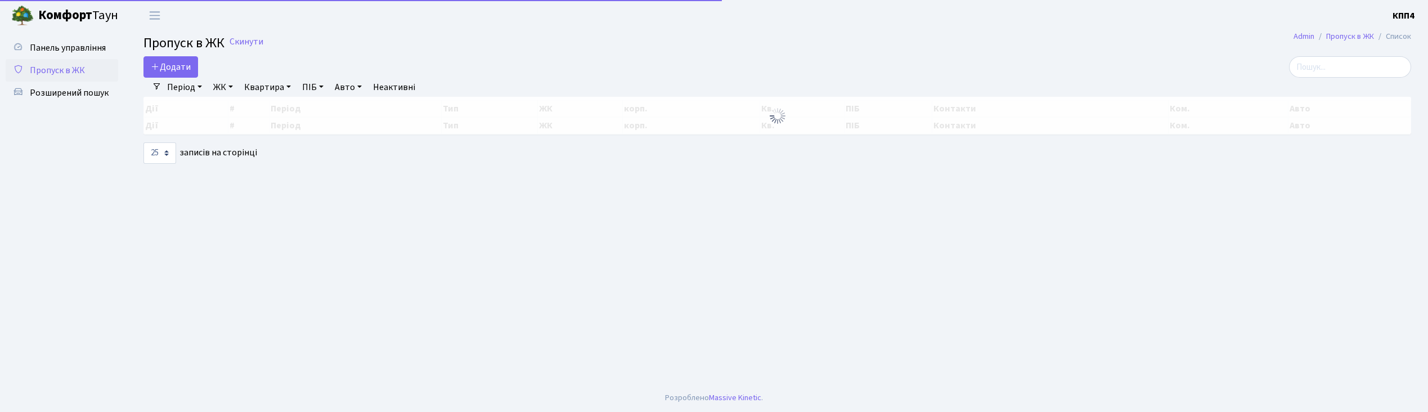
select select "25"
click at [169, 71] on span "Додати" at bounding box center [171, 67] width 40 height 12
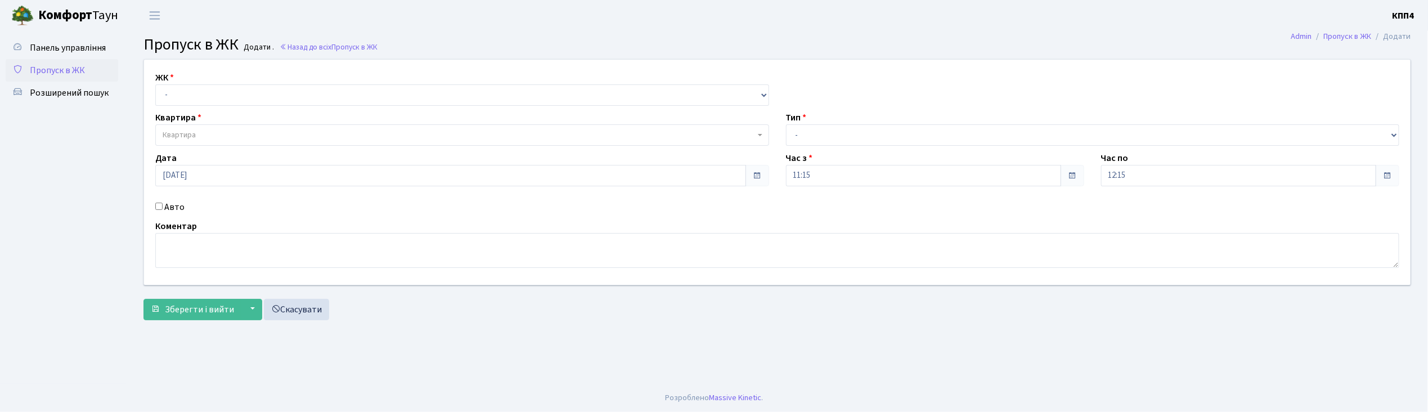
click at [160, 206] on input "Авто" at bounding box center [158, 206] width 7 height 7
checkbox input "true"
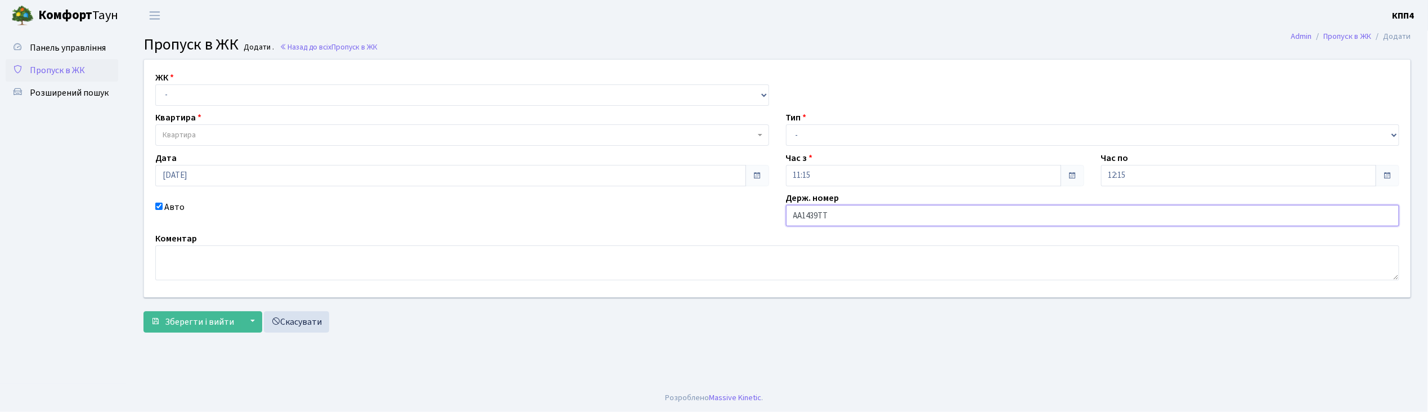
type input "АА1439ТТ"
click at [208, 95] on select "- КТ, вул. Регенераторна, 4 КТ2, просп. Соборності, 17 КТ3, вул. Березнева, 16 …" at bounding box center [462, 94] width 614 height 21
select select "271"
click at [155, 84] on select "- КТ, вул. Регенераторна, 4 КТ2, просп. Соборності, 17 КТ3, вул. Березнева, 16 …" at bounding box center [462, 94] width 614 height 21
select select
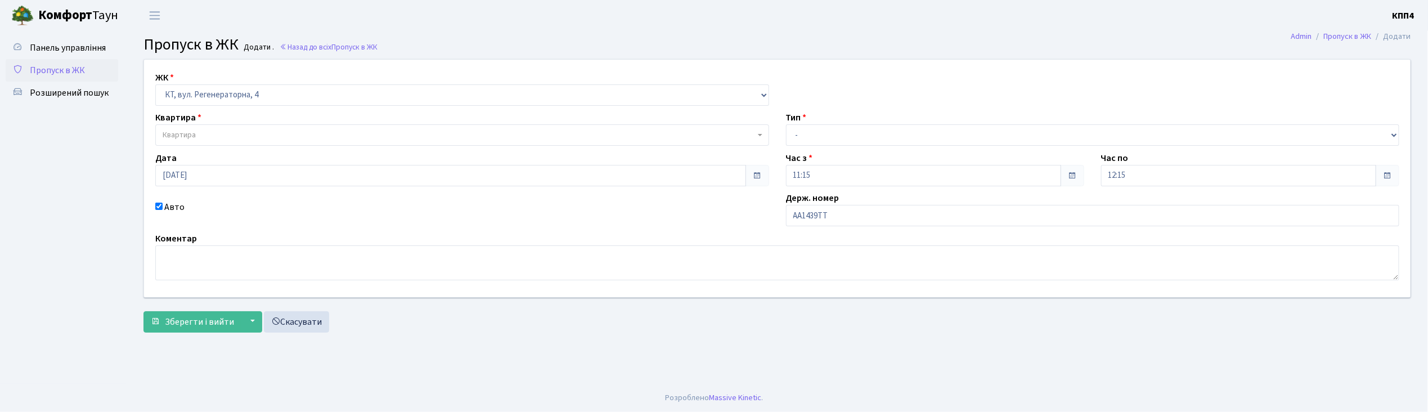
click at [209, 136] on span "Квартира" at bounding box center [459, 134] width 593 height 11
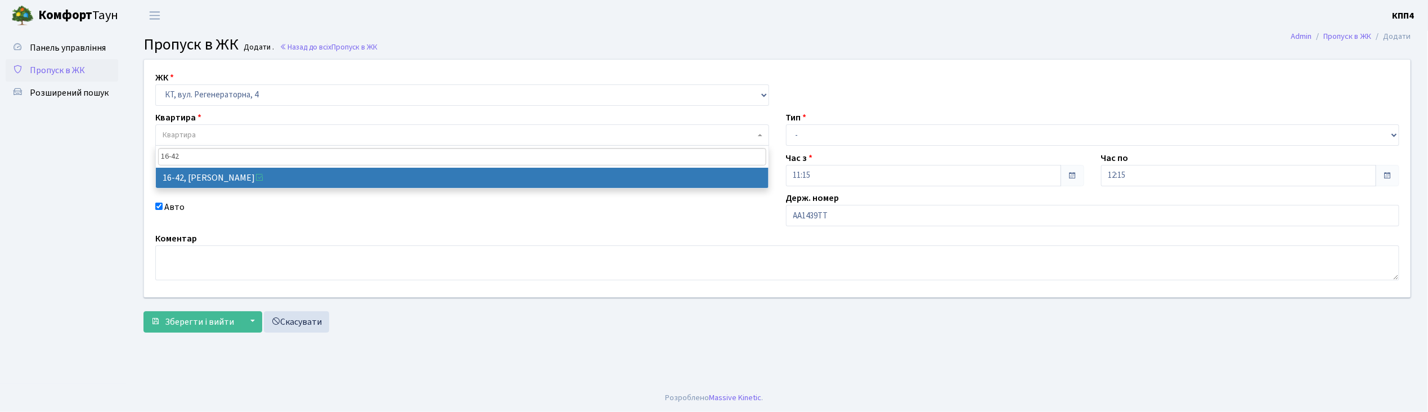
type input "16-42"
select select "8603"
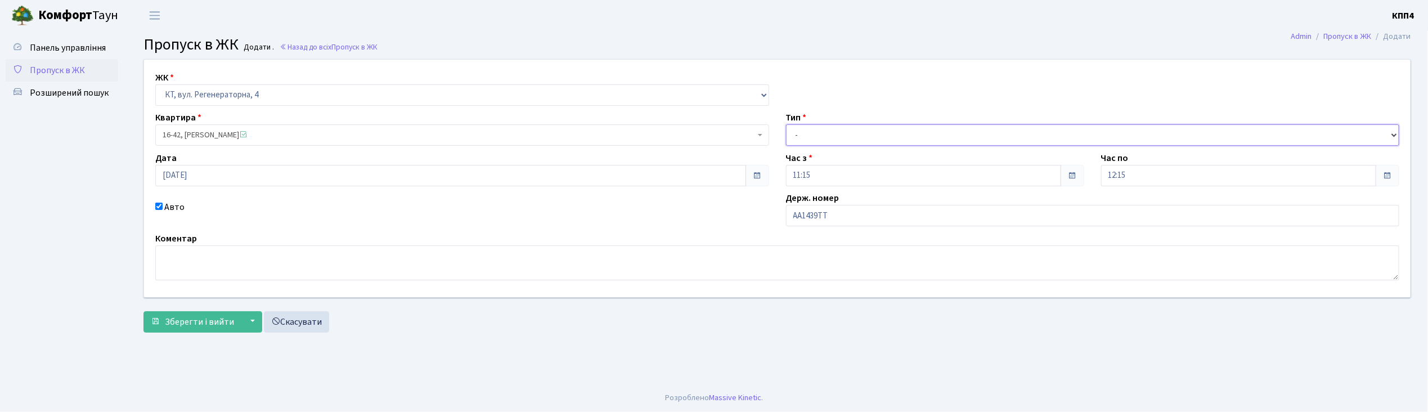
click at [841, 140] on select "- Доставка Таксі Гості Сервіс" at bounding box center [1093, 134] width 614 height 21
select select "2"
click at [786, 124] on select "- Доставка Таксі Гості Сервіс" at bounding box center [1093, 134] width 614 height 21
click at [190, 316] on span "Зберегти і вийти" at bounding box center [199, 322] width 69 height 12
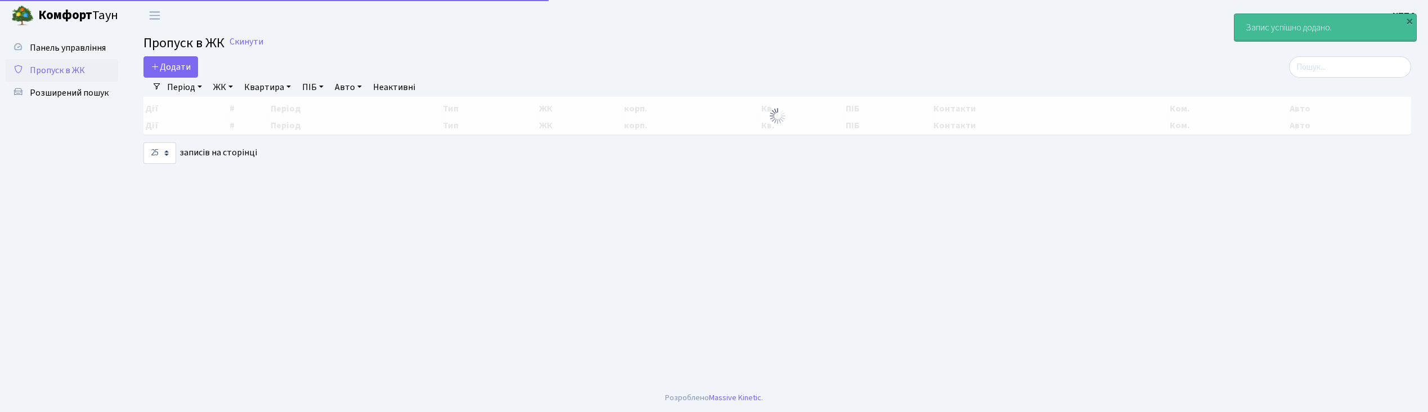
select select "25"
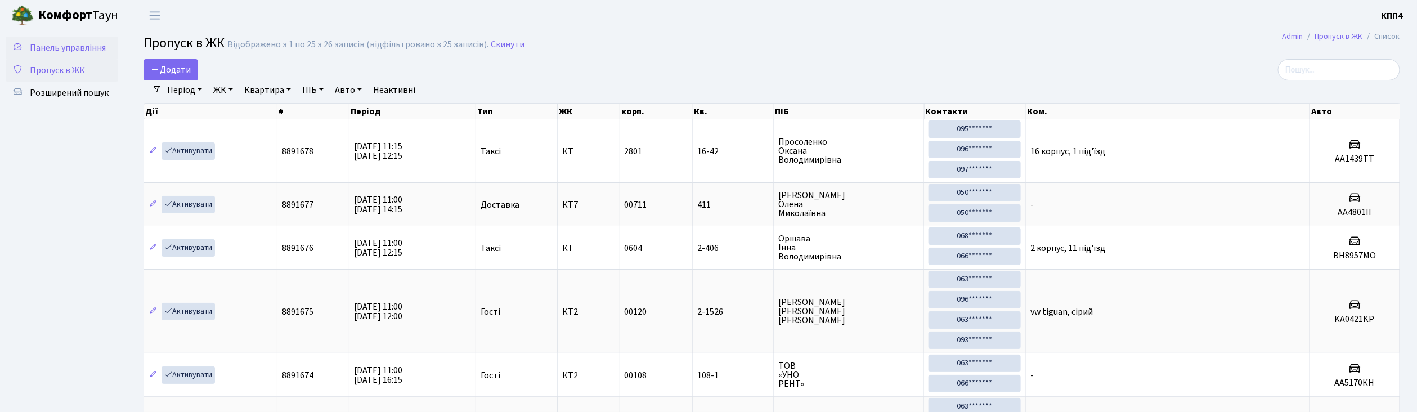
click at [99, 45] on span "Панель управління" at bounding box center [68, 48] width 76 height 12
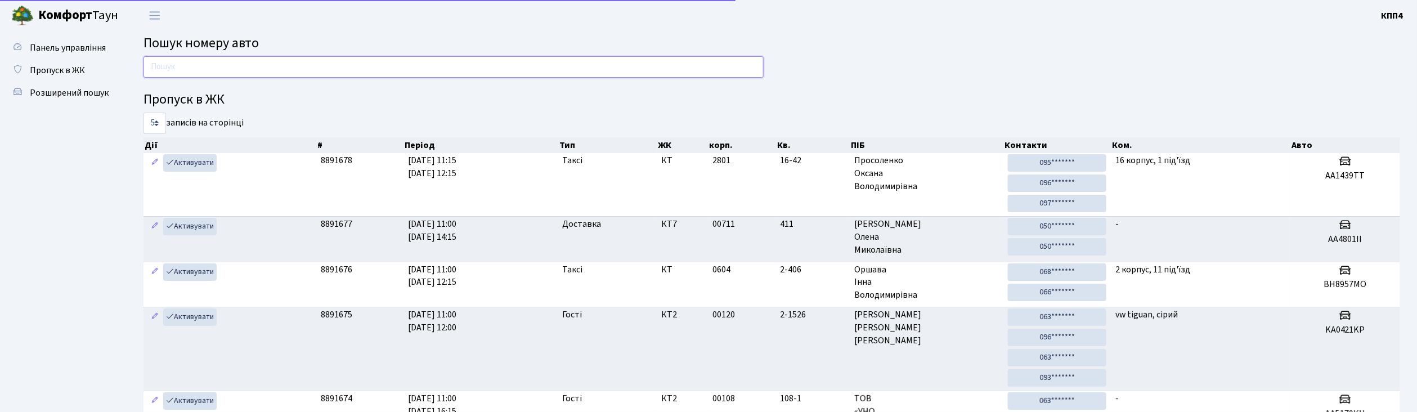
drag, startPoint x: 0, startPoint y: 0, endPoint x: 213, endPoint y: 68, distance: 223.3
click at [213, 68] on input "text" at bounding box center [453, 66] width 620 height 21
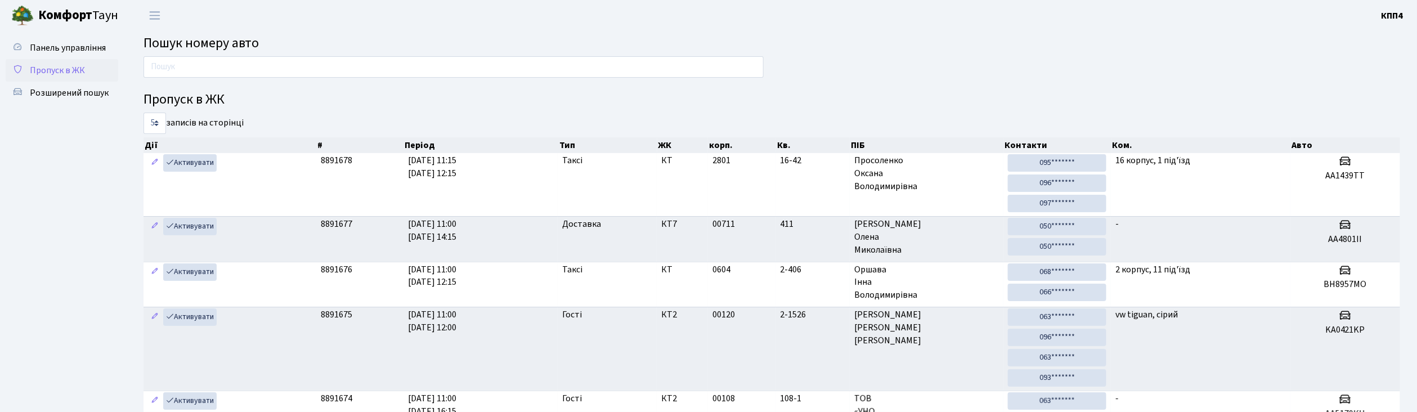
click at [73, 70] on span "Пропуск в ЖК" at bounding box center [57, 70] width 55 height 12
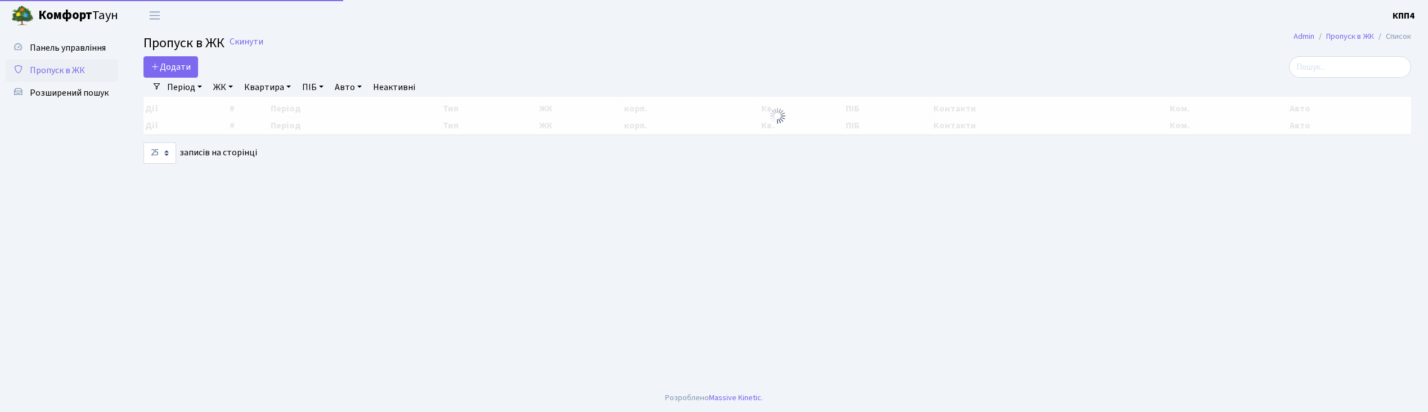
select select "25"
click at [174, 65] on span "Додати" at bounding box center [171, 67] width 40 height 12
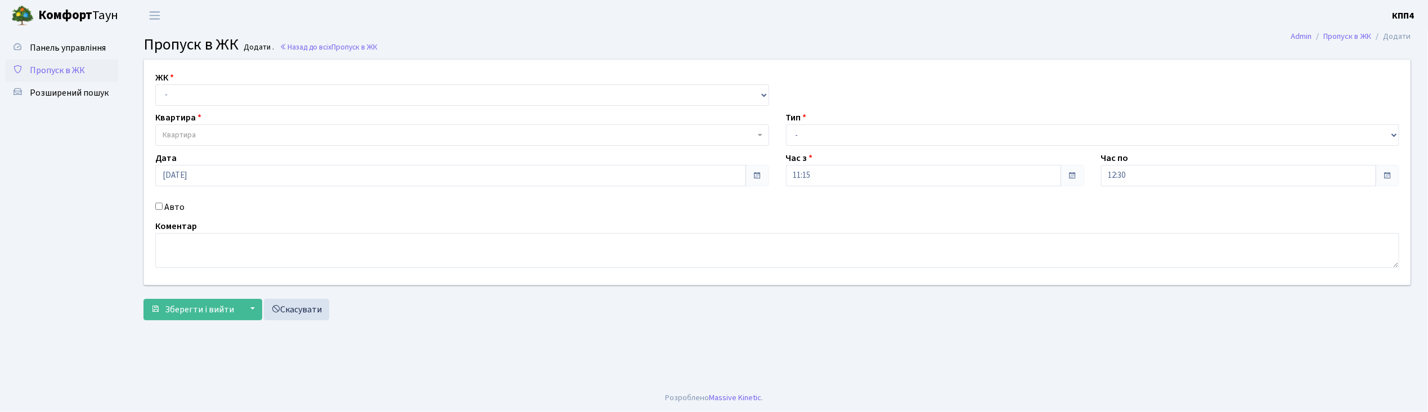
click at [156, 207] on input "Авто" at bounding box center [158, 206] width 7 height 7
checkbox input "true"
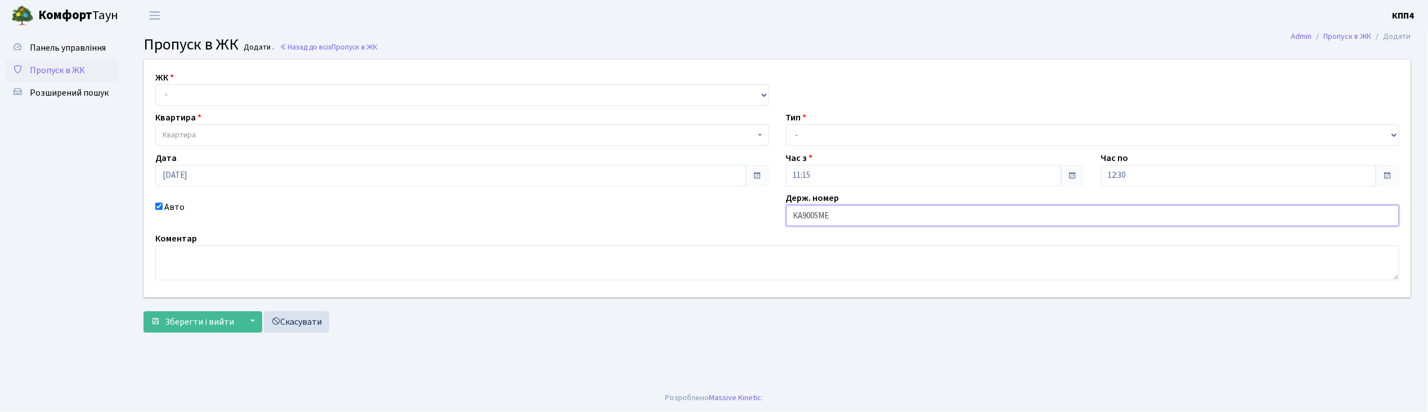
type input "КА9005МЕ"
click at [189, 92] on select "- КТ, вул. Регенераторна, 4 КТ2, просп. Соборності, 17 КТ3, вул. Березнева, 16 …" at bounding box center [462, 94] width 614 height 21
select select "271"
click at [155, 84] on select "- КТ, вул. Регенераторна, 4 КТ2, просп. Соборності, 17 КТ3, вул. Березнева, 16 …" at bounding box center [462, 94] width 614 height 21
select select
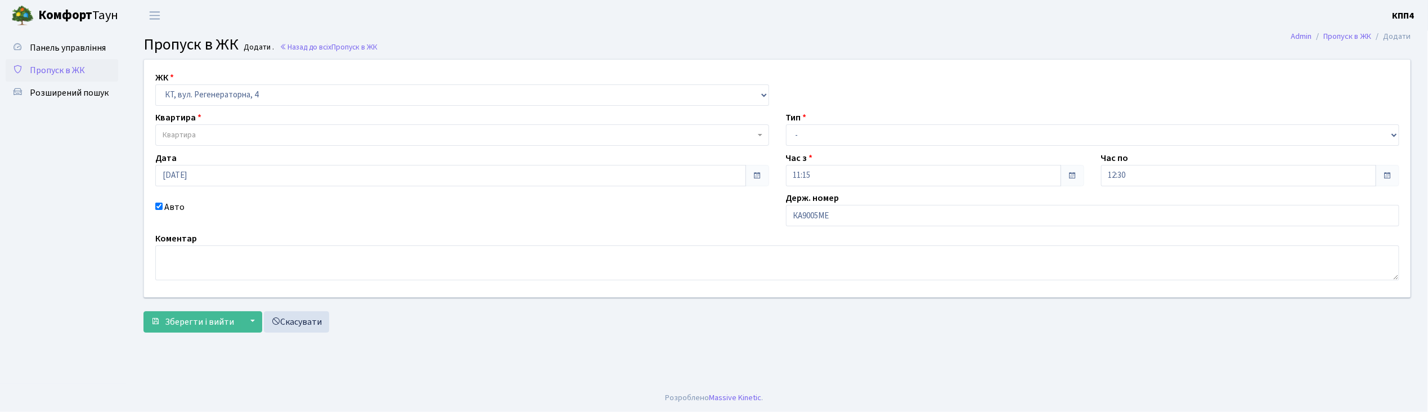
click at [195, 137] on span "Квартира" at bounding box center [179, 134] width 33 height 11
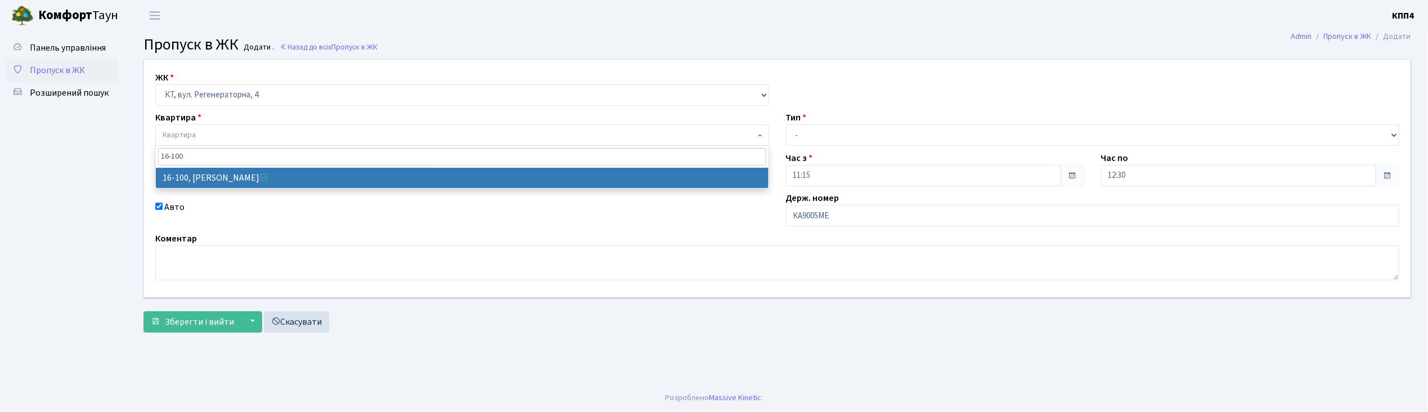
type input "16-100"
select select "8661"
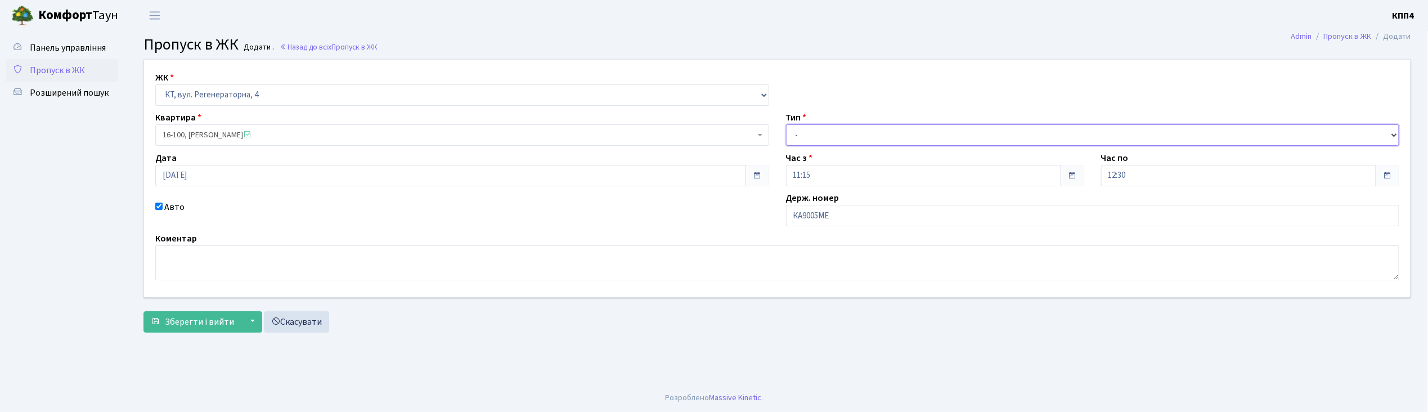
click at [822, 140] on select "- Доставка Таксі Гості Сервіс" at bounding box center [1093, 134] width 614 height 21
select select "2"
click at [786, 124] on select "- Доставка Таксі Гості Сервіс" at bounding box center [1093, 134] width 614 height 21
click at [199, 320] on span "Зберегти і вийти" at bounding box center [199, 322] width 69 height 12
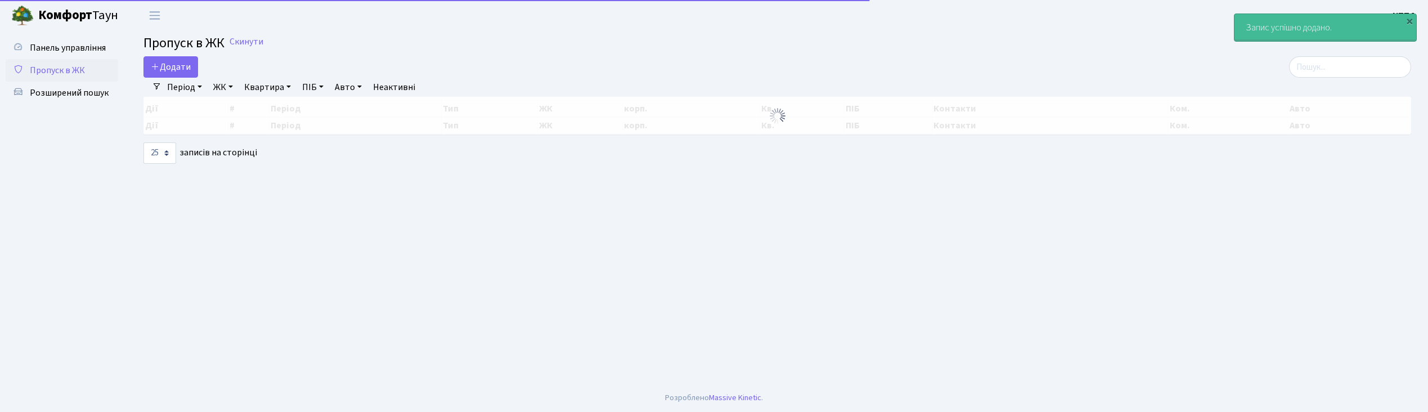
select select "25"
click at [78, 44] on span "Панель управління" at bounding box center [68, 48] width 76 height 12
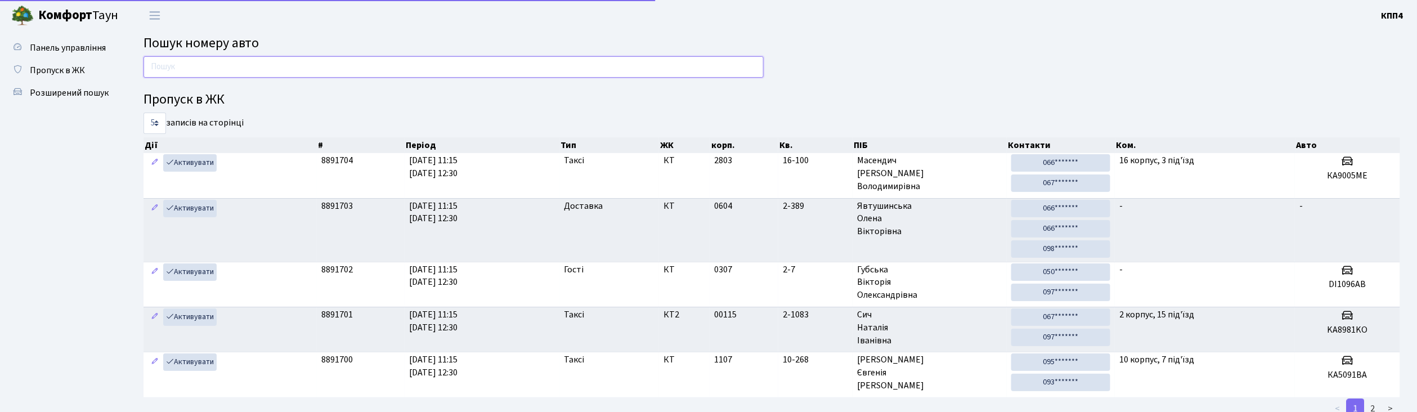
drag, startPoint x: 0, startPoint y: 0, endPoint x: 212, endPoint y: 74, distance: 224.8
click at [212, 74] on input "text" at bounding box center [453, 66] width 620 height 21
